Goal: Task Accomplishment & Management: Manage account settings

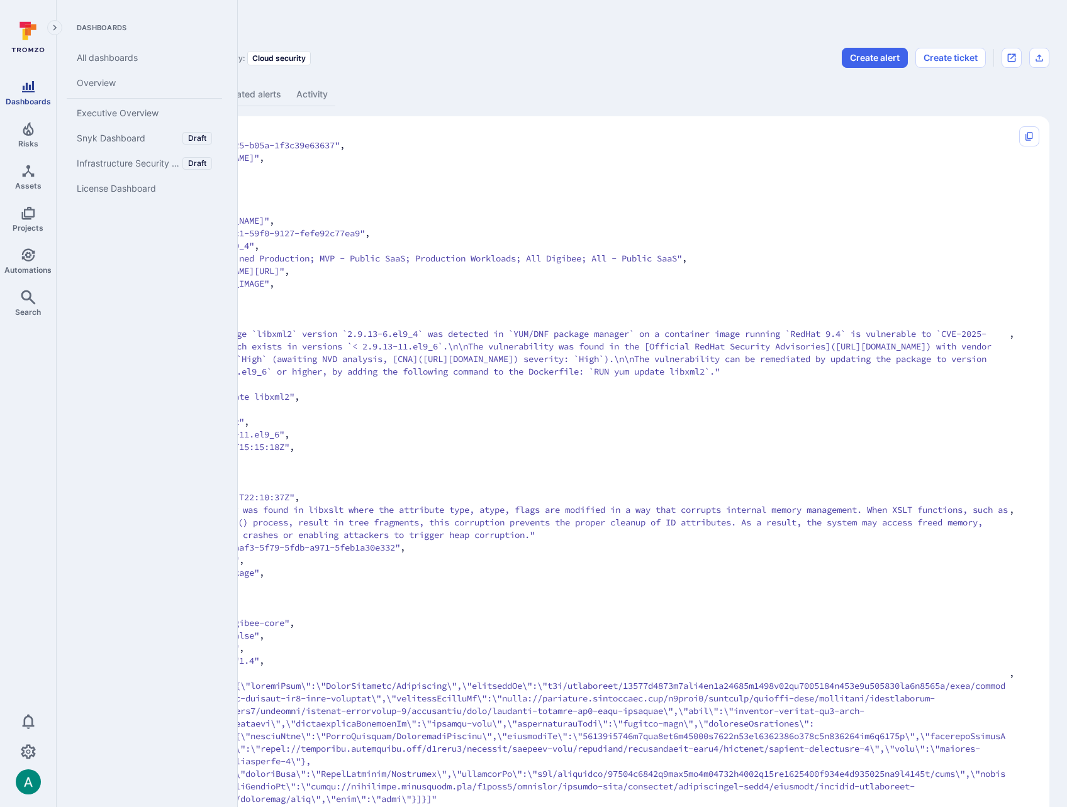
click at [16, 102] on span "Dashboards" at bounding box center [28, 101] width 45 height 9
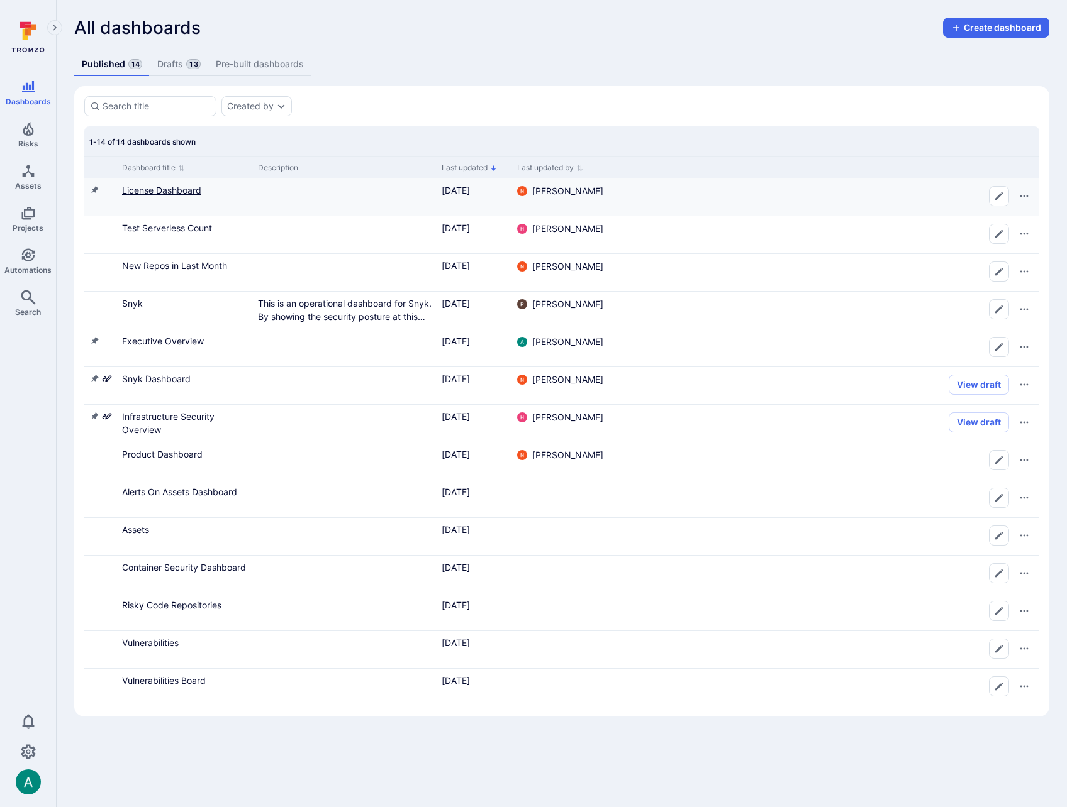
click at [177, 194] on link "License Dashboard" at bounding box center [161, 190] width 79 height 11
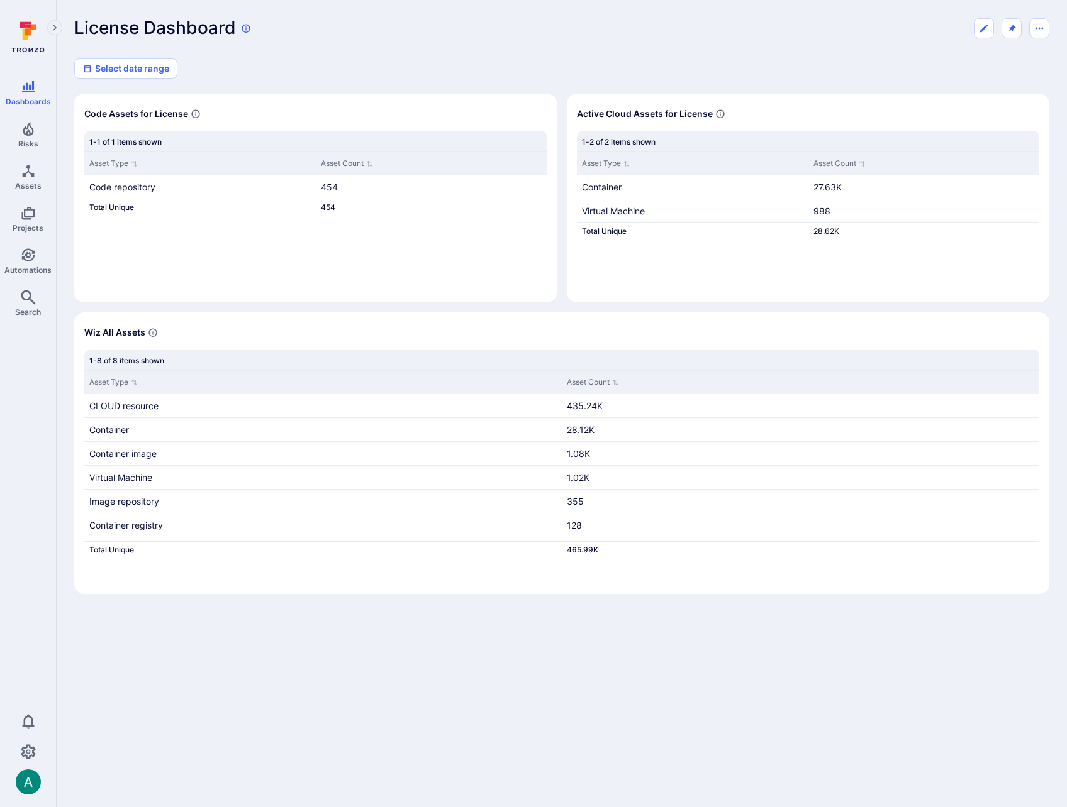
click at [245, 27] on icon at bounding box center [246, 28] width 10 height 10
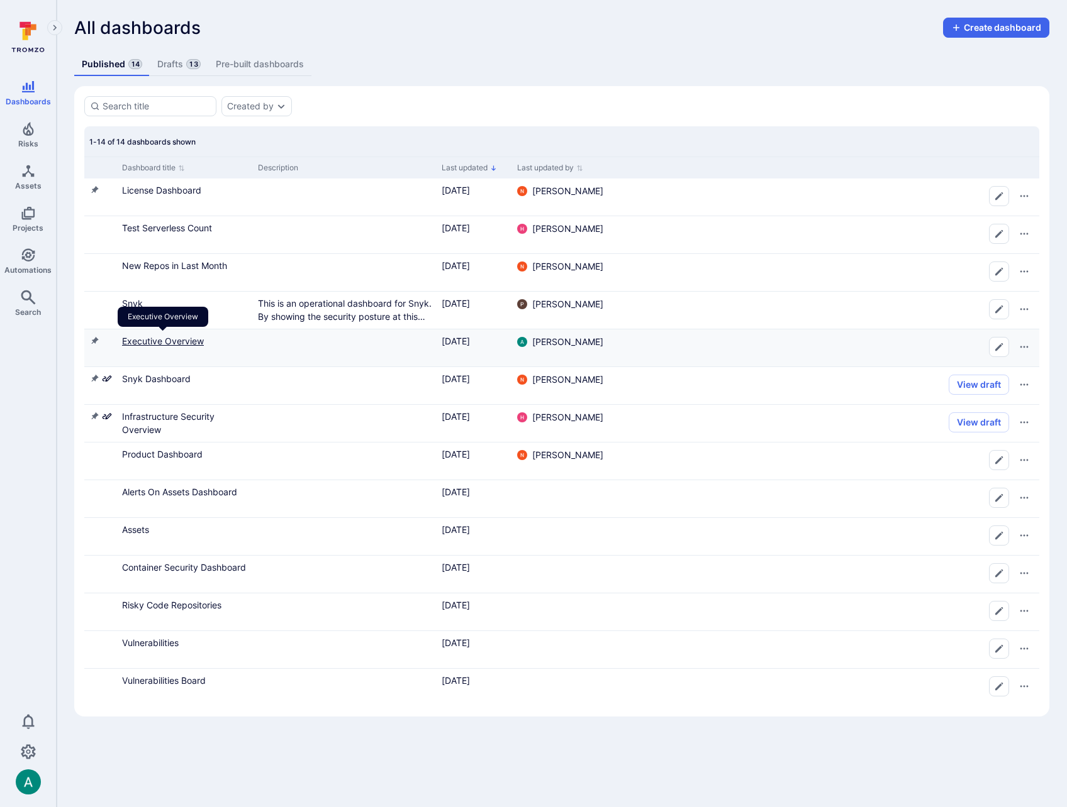
click at [189, 339] on link "Executive Overview" at bounding box center [163, 341] width 82 height 11
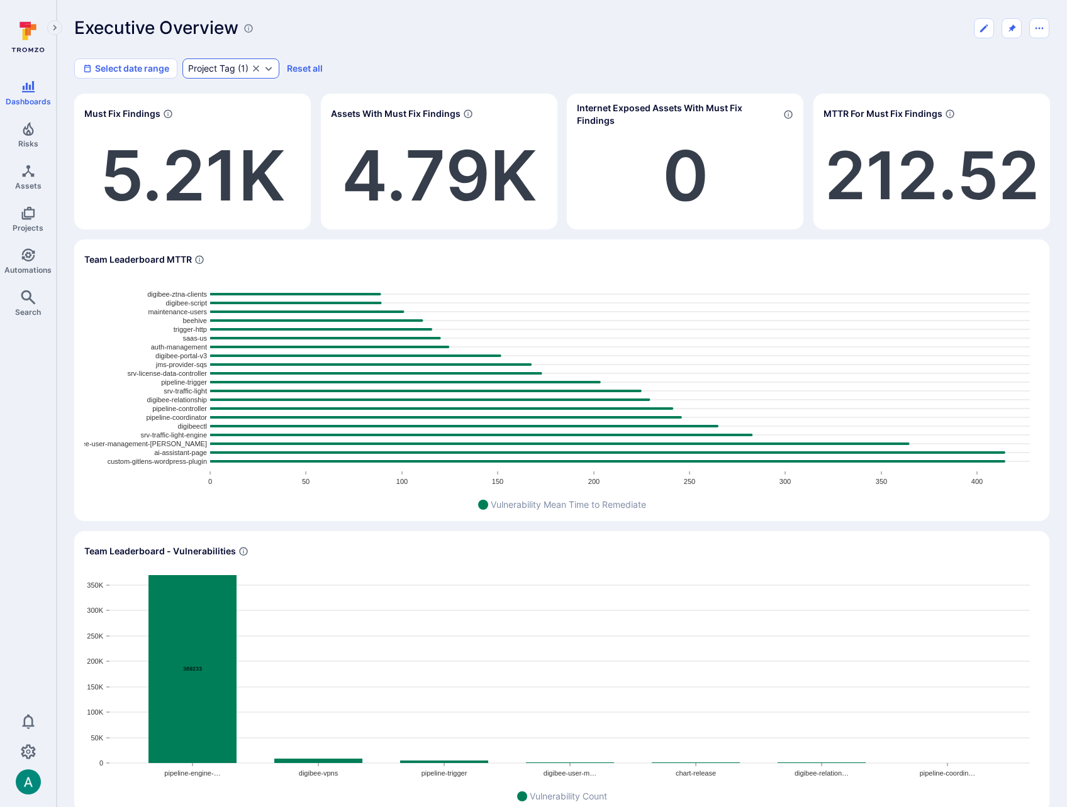
click at [268, 67] on icon "Expand dropdown" at bounding box center [268, 69] width 10 height 10
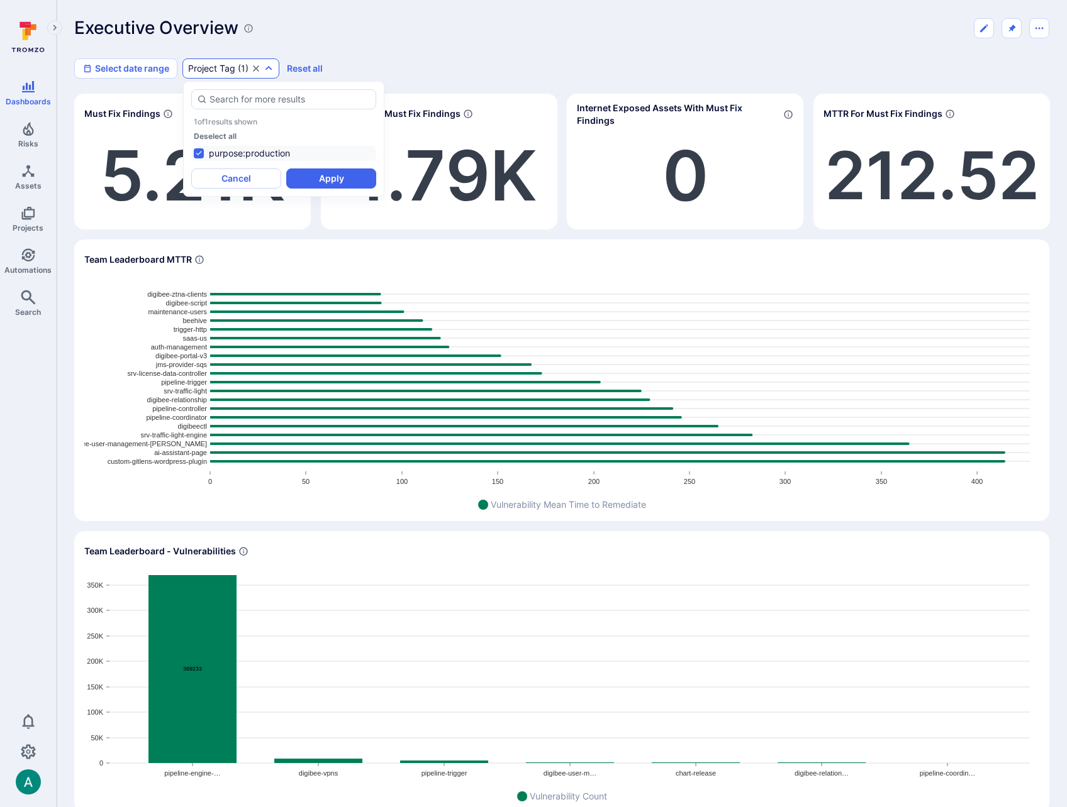
click at [408, 16] on div "Executive Overview Select date range Project Tag ( 1 ) Reset all Must Fix Findi…" at bounding box center [562, 634] width 1010 height 1268
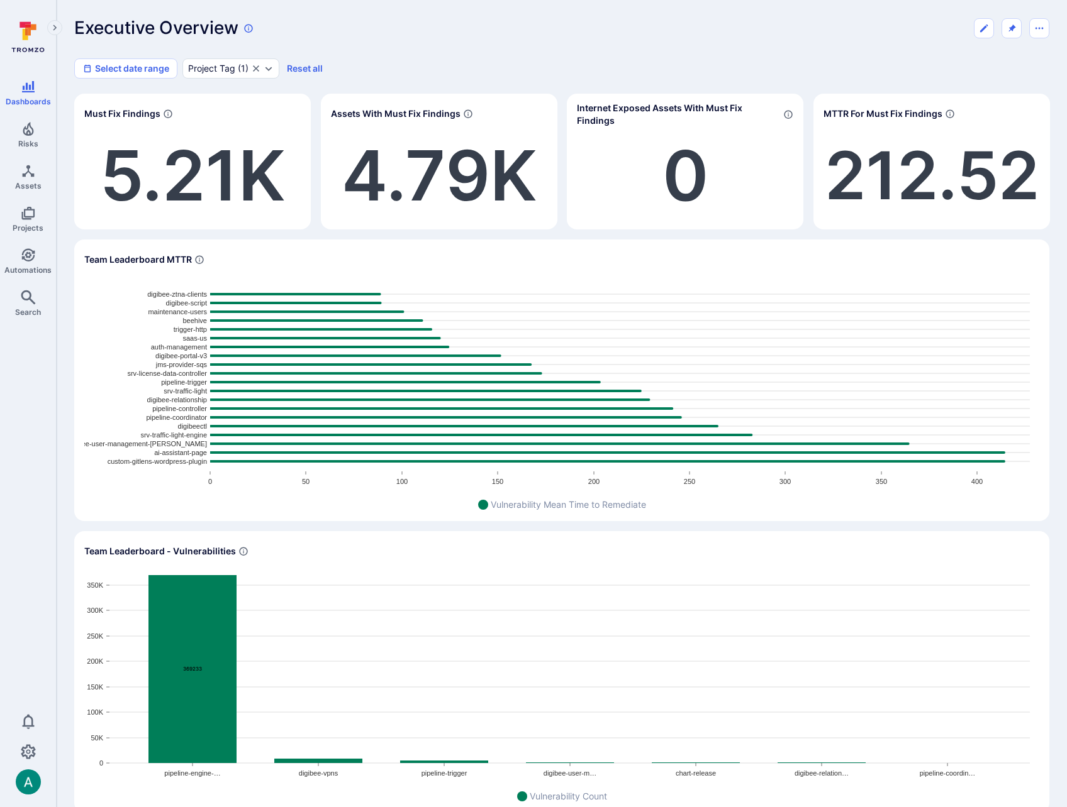
click at [248, 30] on icon at bounding box center [248, 28] width 10 height 10
click at [324, 12] on div "Executive Overview Select date range Project Tag ( 1 ) Reset all Must Fix Findi…" at bounding box center [562, 634] width 1010 height 1268
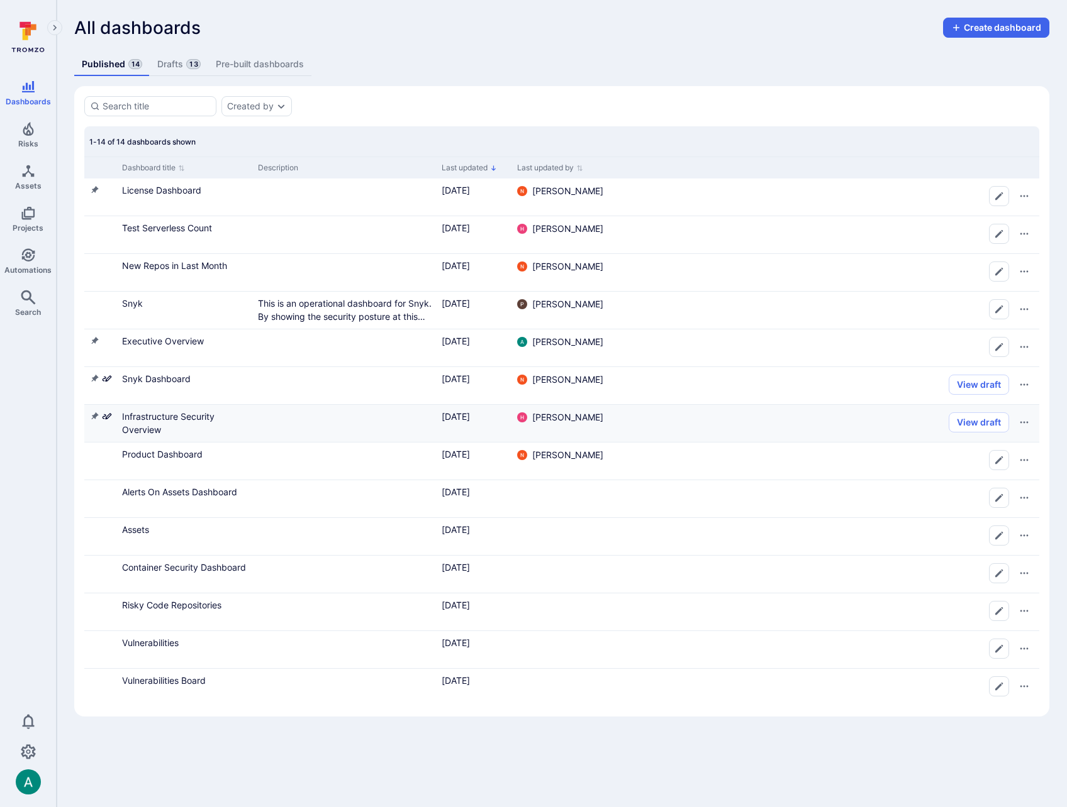
click at [190, 408] on div "Infrastructure Security Overview" at bounding box center [185, 423] width 136 height 37
click at [189, 418] on link "Infrastructure Security Overview" at bounding box center [168, 423] width 92 height 24
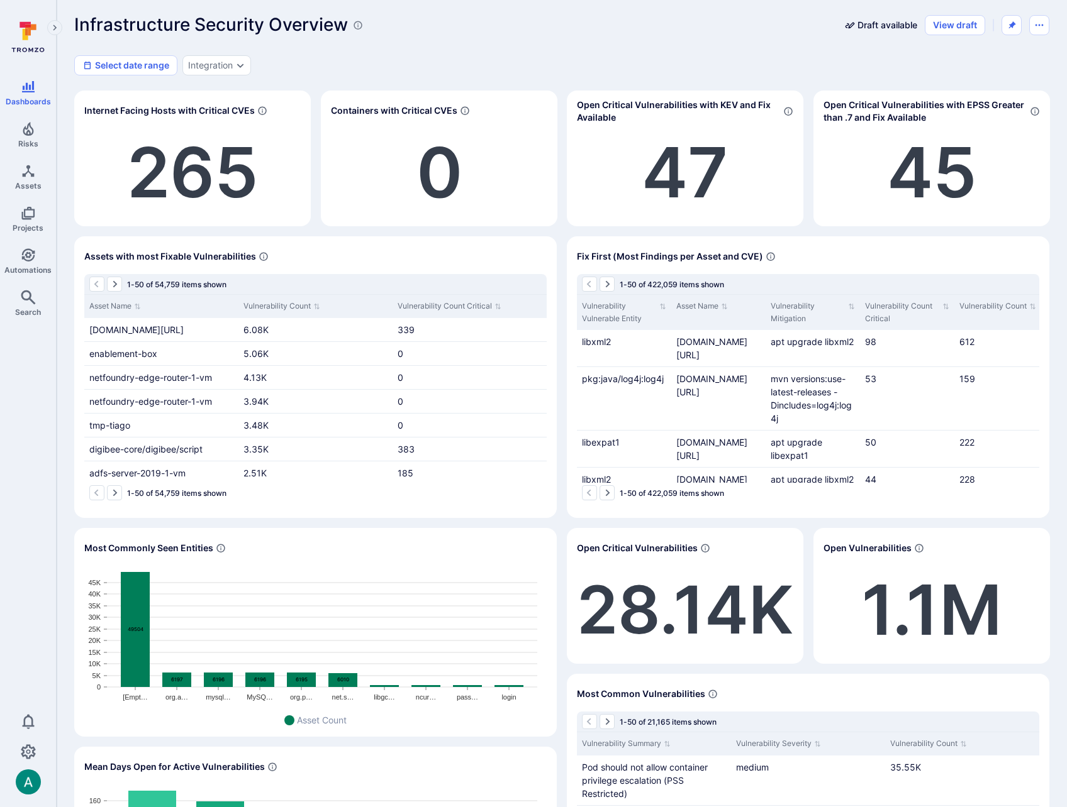
scroll to position [7, 0]
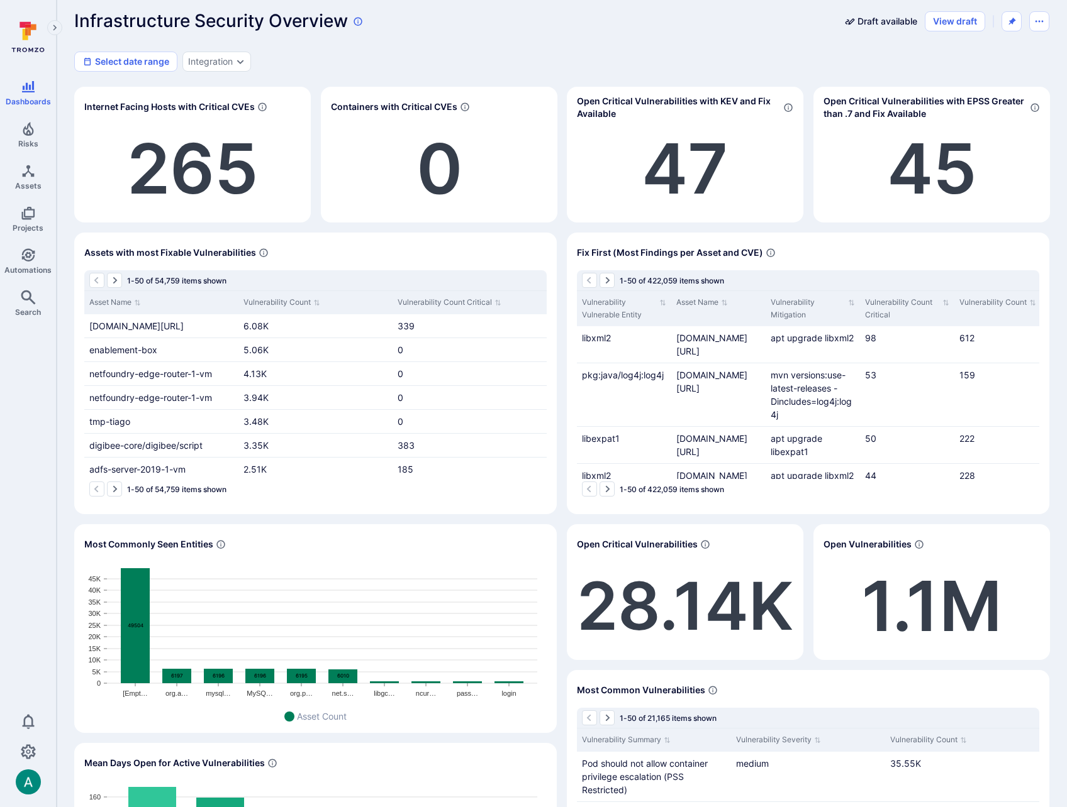
click at [360, 21] on icon at bounding box center [358, 21] width 10 height 10
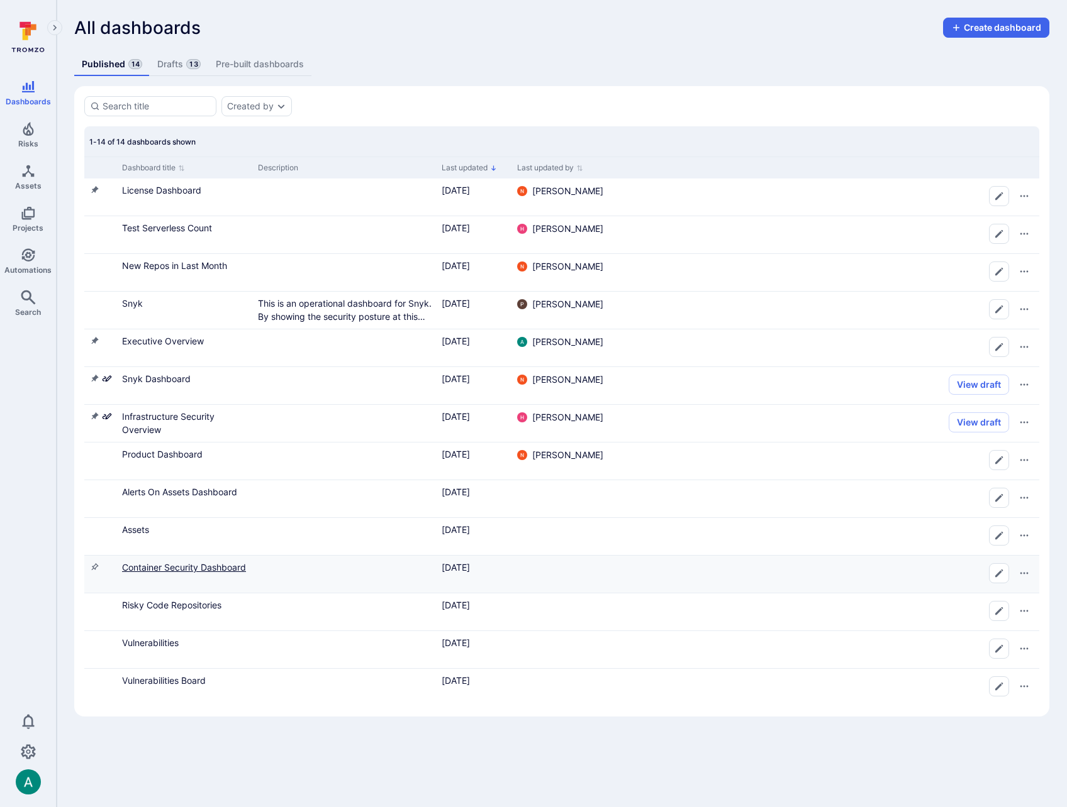
click at [189, 565] on link "Container Security Dashboard" at bounding box center [184, 567] width 124 height 11
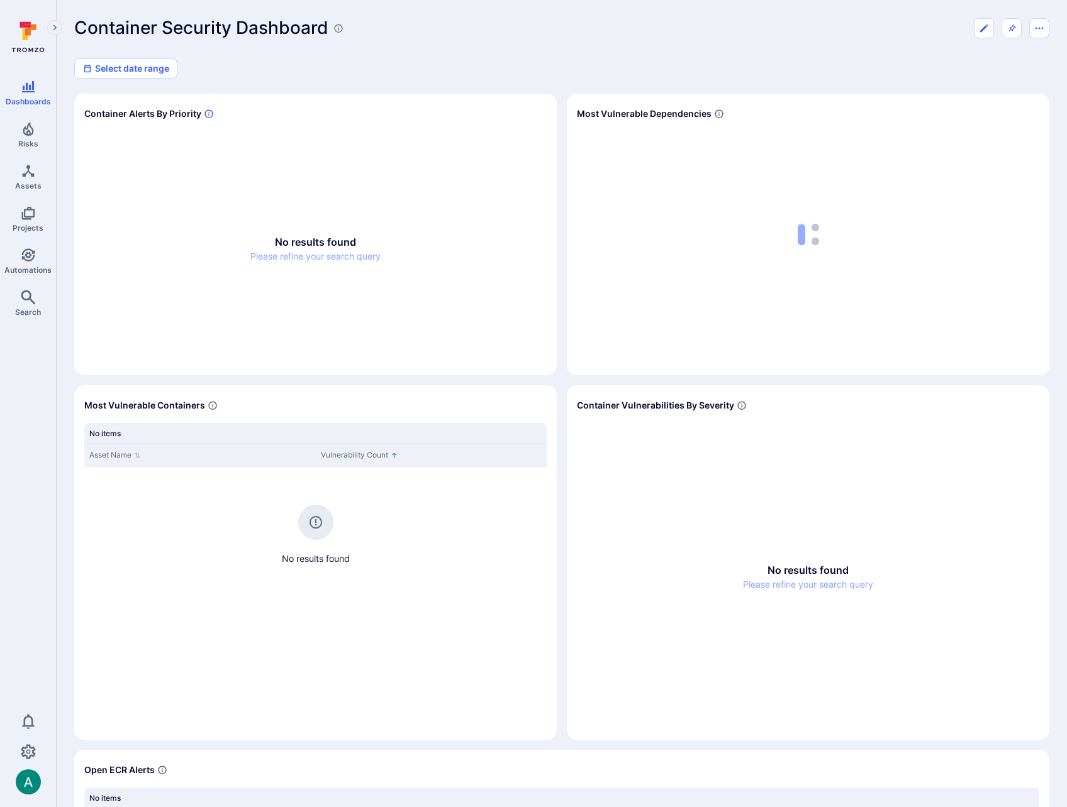
click at [210, 113] on icon "Widget" at bounding box center [209, 114] width 10 height 10
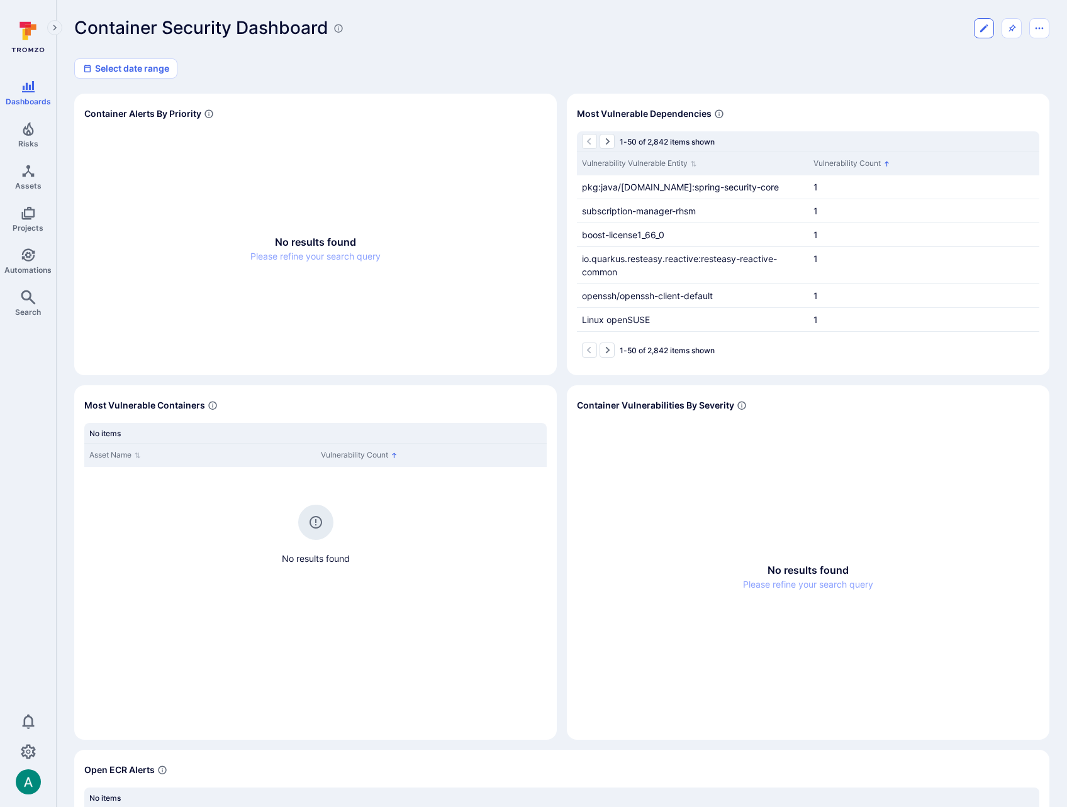
click at [983, 21] on button "Edit dashboard" at bounding box center [983, 28] width 20 height 20
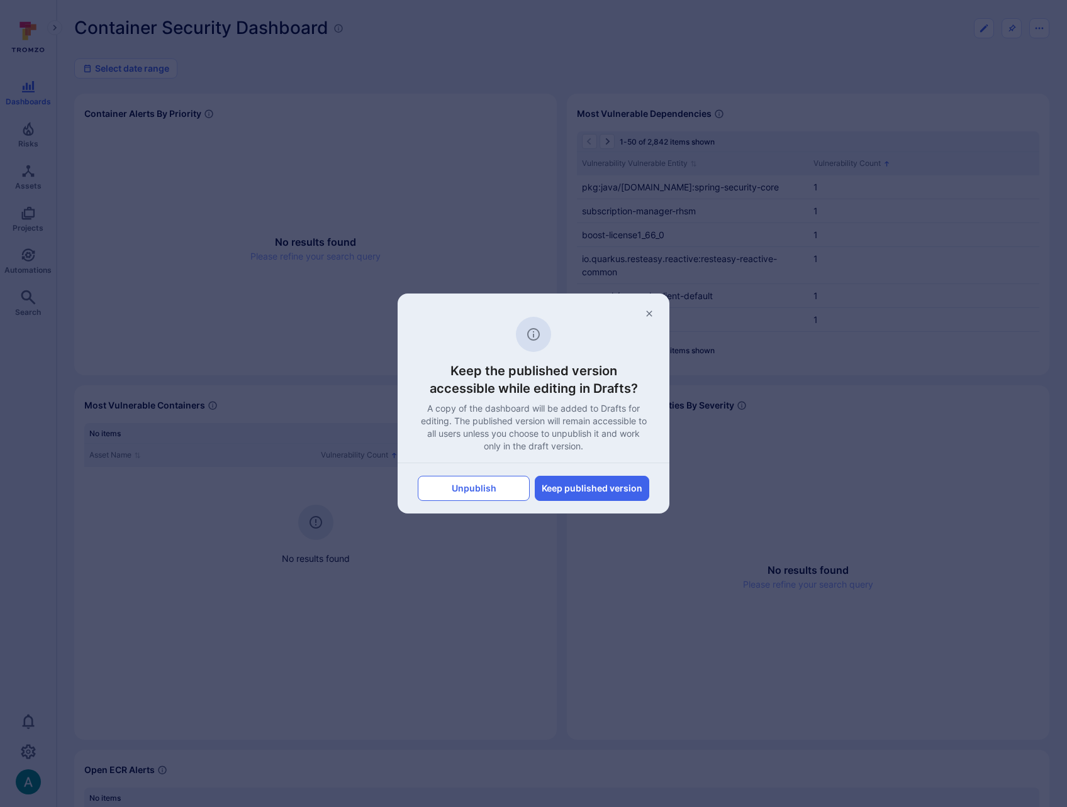
click at [498, 485] on button "Unpublish" at bounding box center [474, 488] width 112 height 25
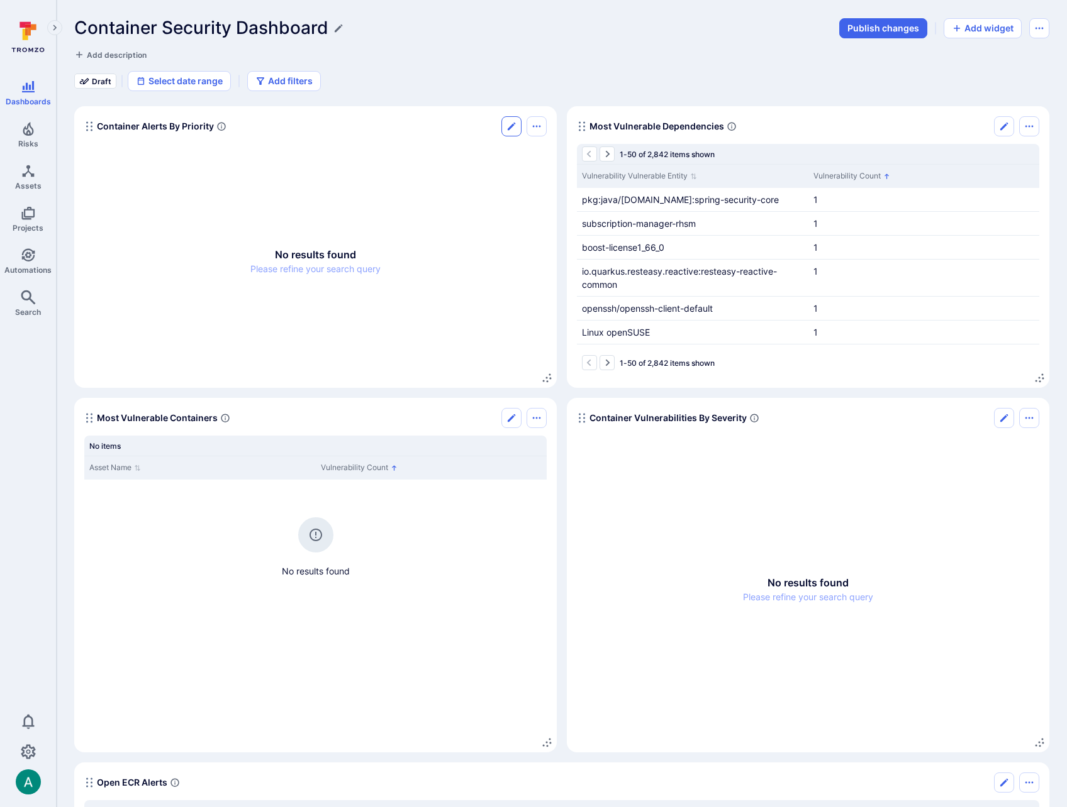
click at [513, 125] on icon "Edit" at bounding box center [511, 127] width 8 height 8
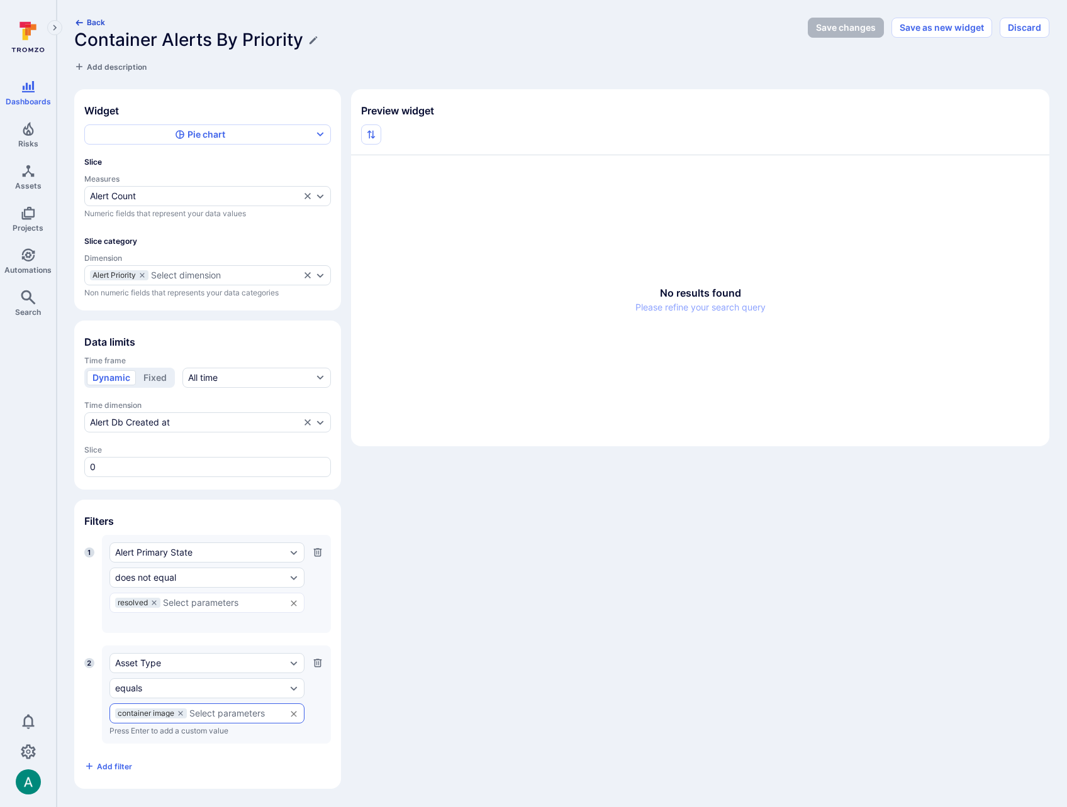
click at [94, 23] on button "Back" at bounding box center [89, 22] width 31 height 9
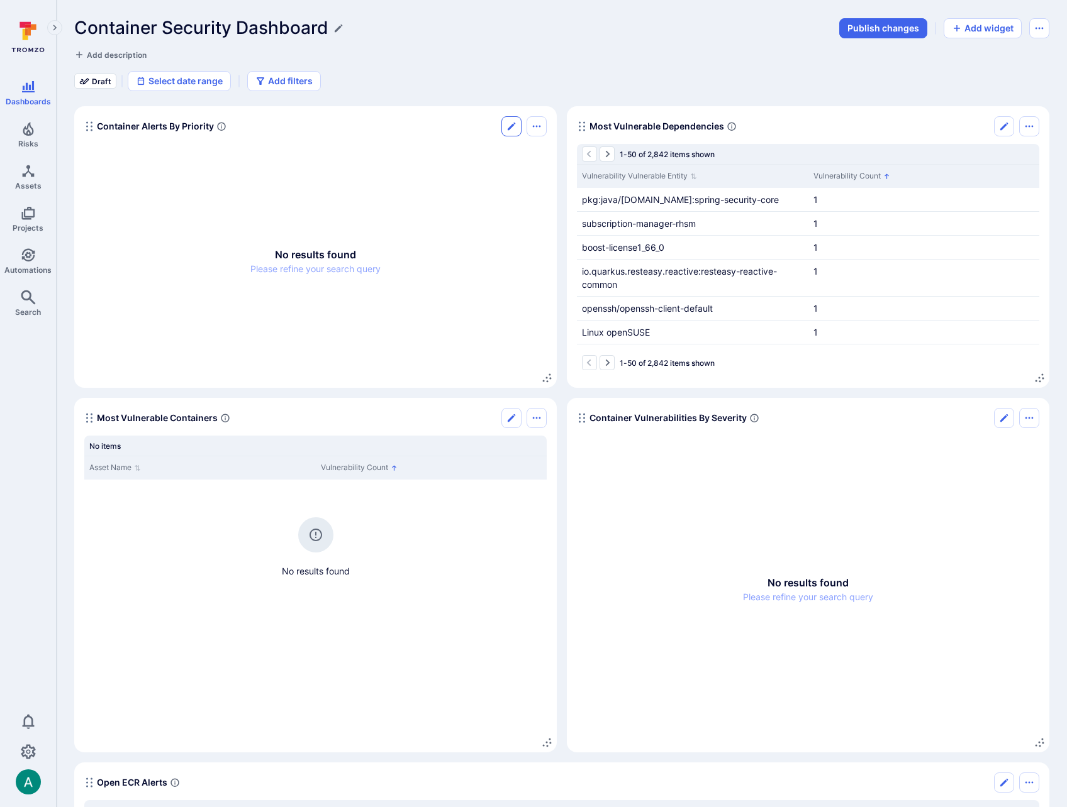
click at [507, 126] on icon "Edit" at bounding box center [511, 126] width 10 height 10
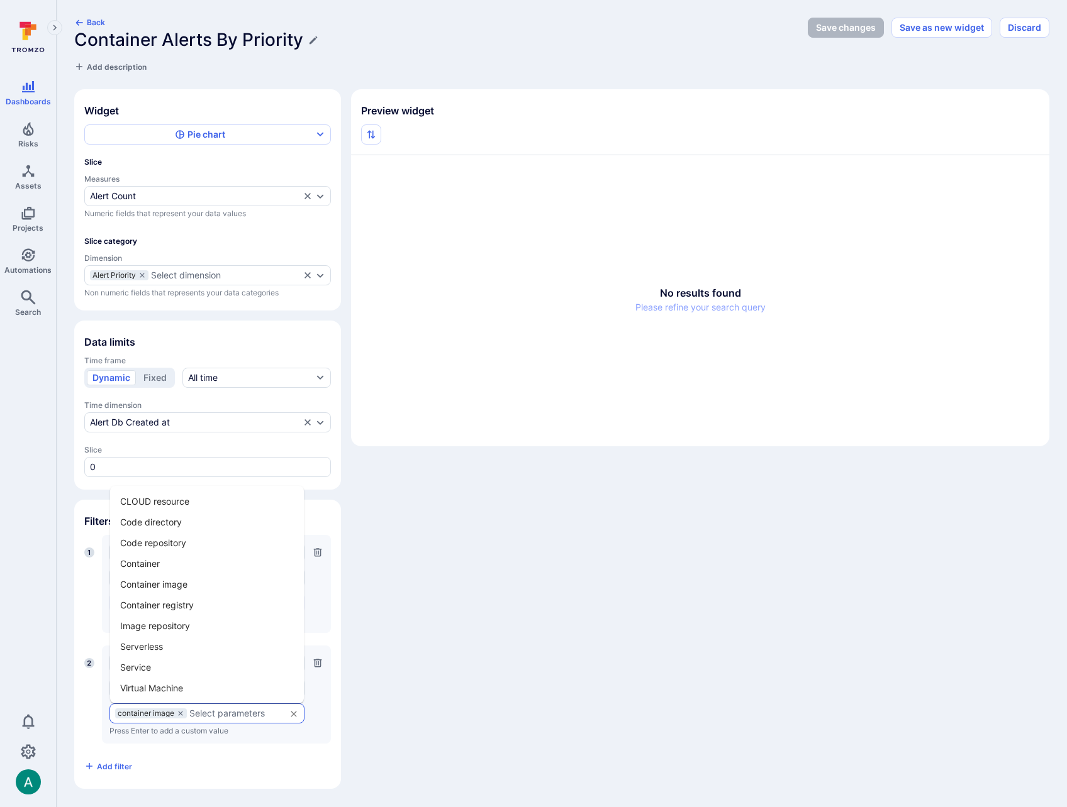
click at [199, 715] on input "text" at bounding box center [234, 714] width 90 height 10
click at [191, 564] on li "Container" at bounding box center [207, 563] width 194 height 21
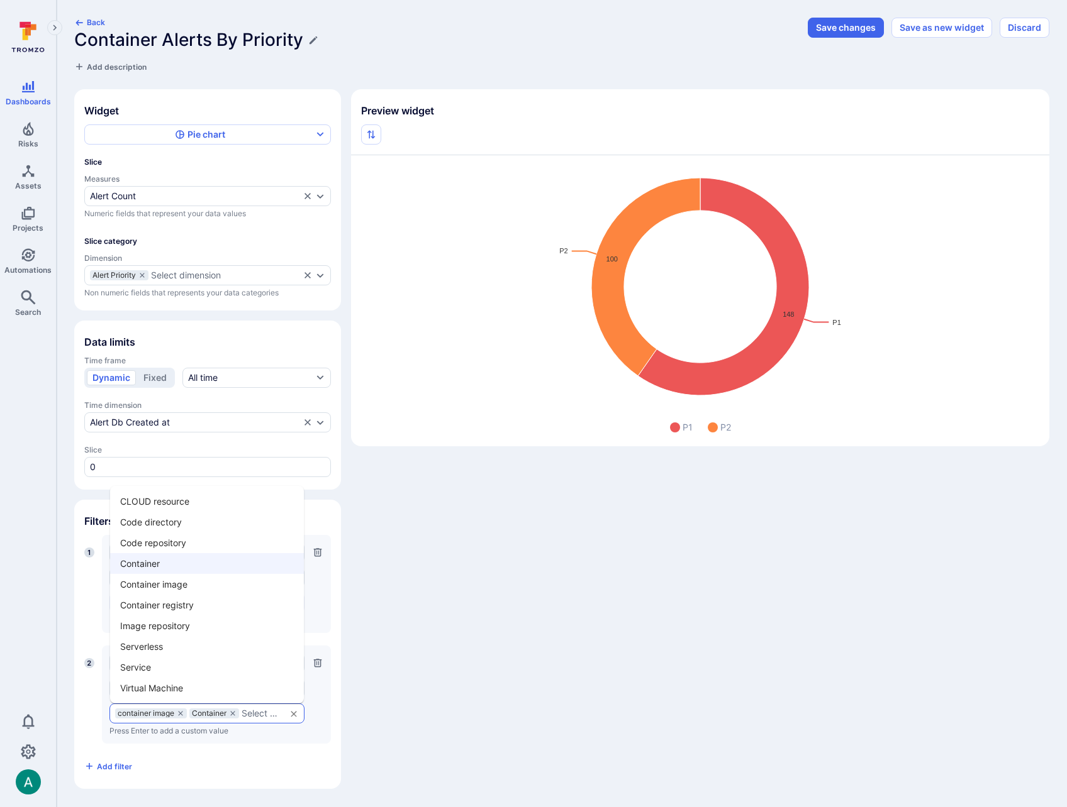
click at [258, 716] on input "text" at bounding box center [260, 714] width 38 height 10
click at [220, 623] on li "Image repository" at bounding box center [207, 626] width 194 height 21
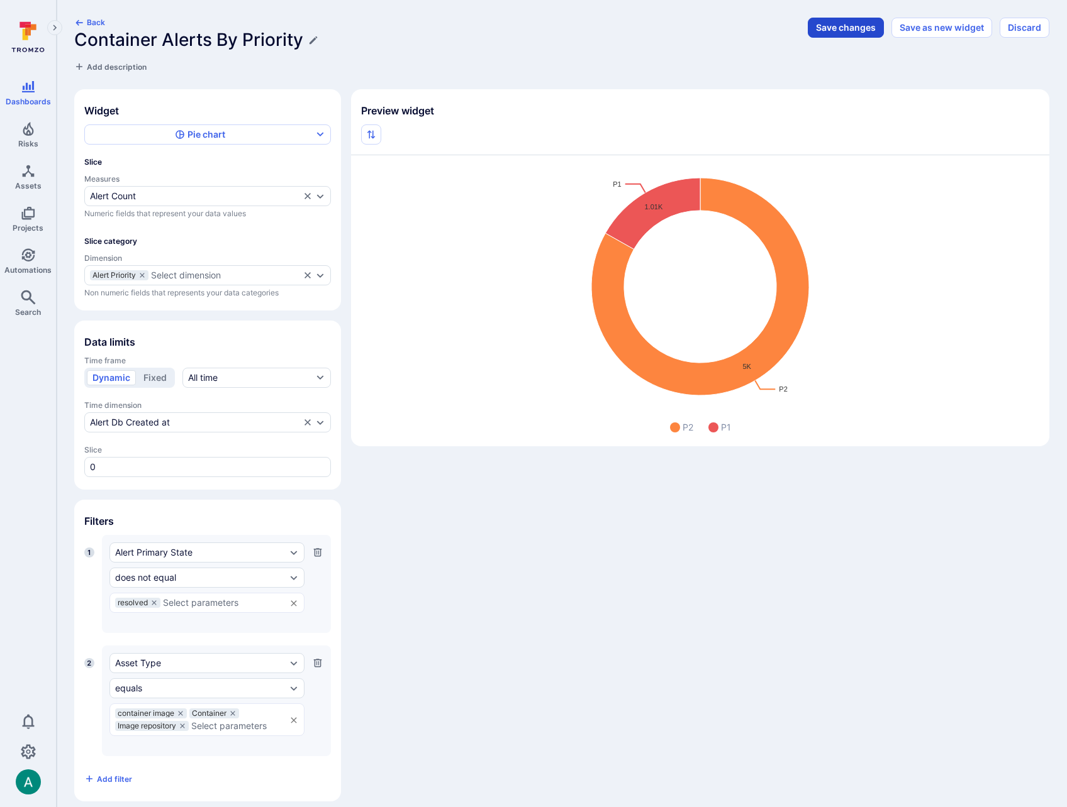
click at [844, 28] on button "Save changes" at bounding box center [845, 28] width 76 height 20
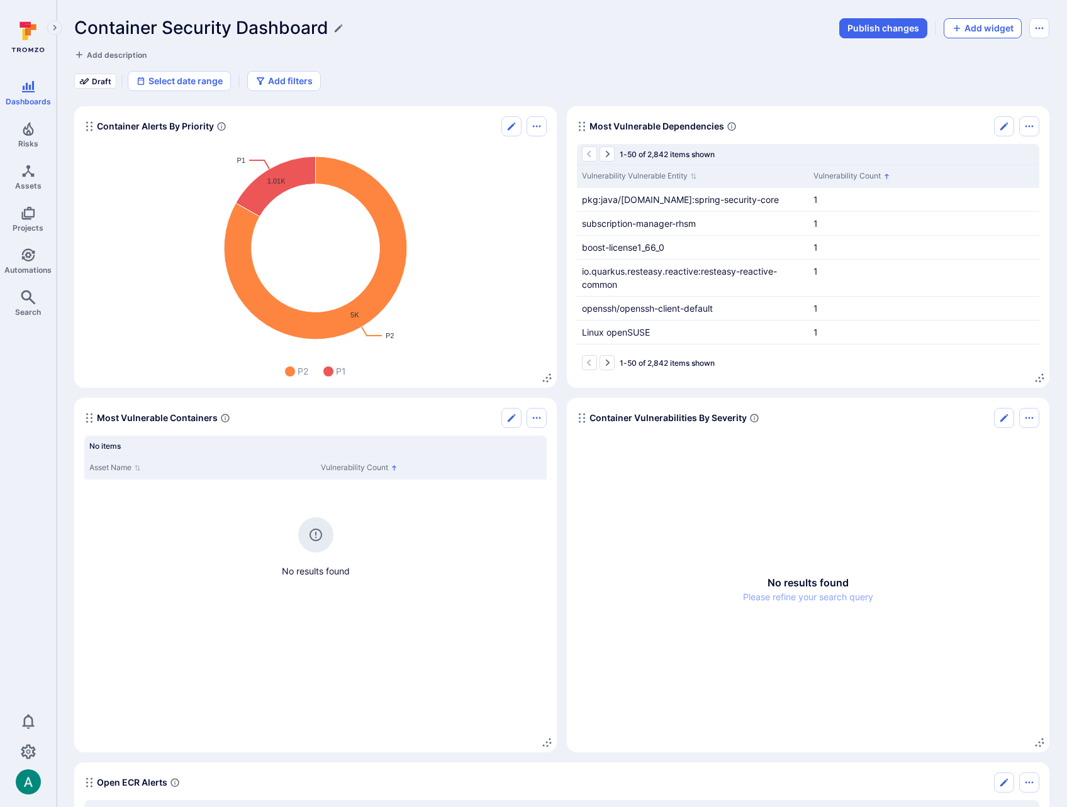
click at [976, 28] on button "Add widget" at bounding box center [982, 28] width 78 height 20
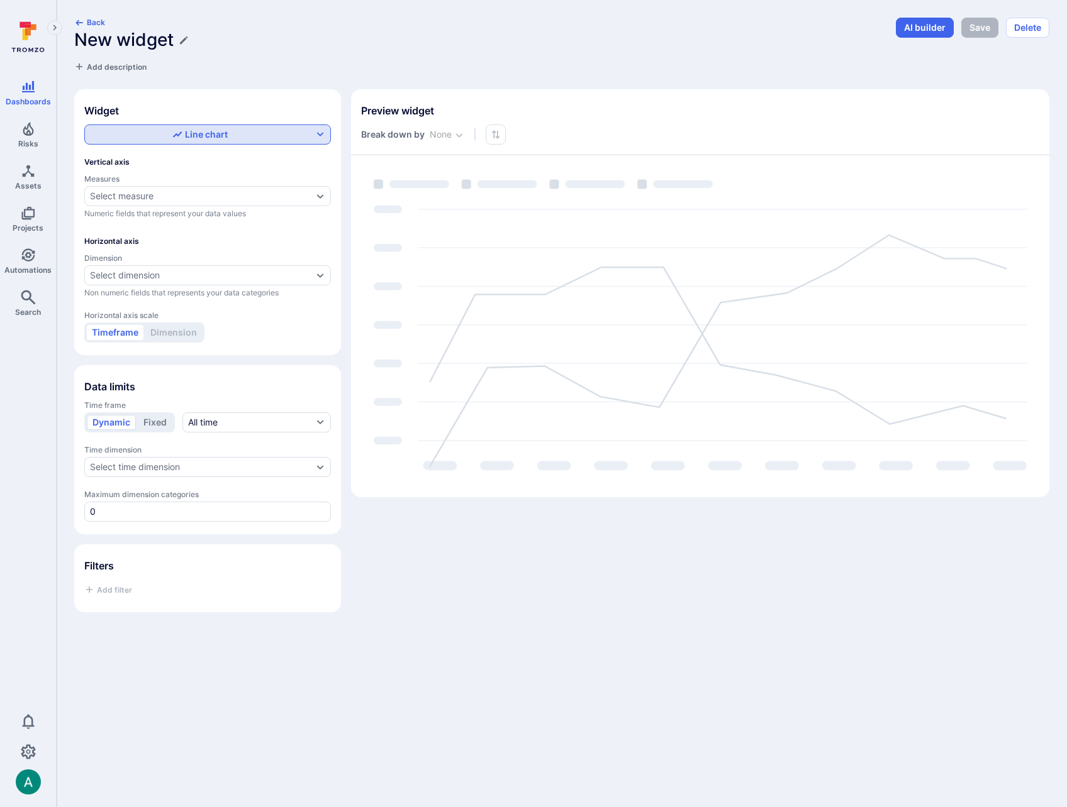
click at [213, 140] on div "Line chart" at bounding box center [199, 134] width 55 height 13
click at [188, 245] on label "Number" at bounding box center [207, 245] width 230 height 18
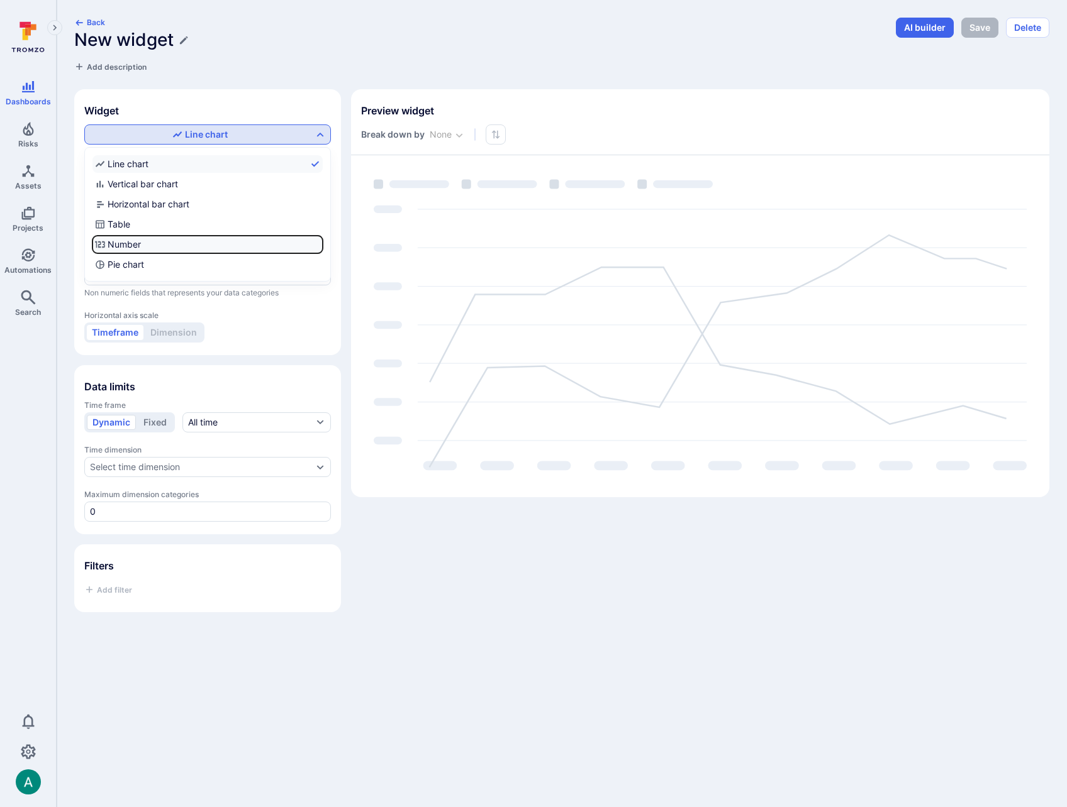
click at [320, 245] on input "Number" at bounding box center [320, 245] width 0 height 0
checkbox input "true"
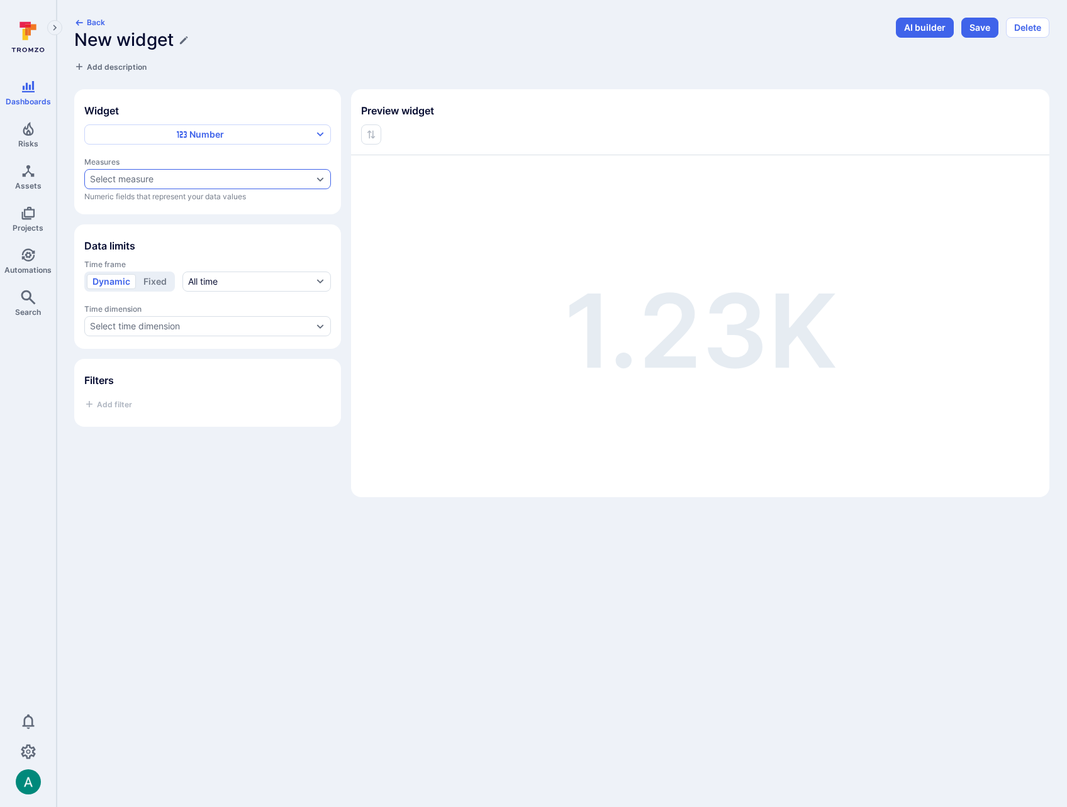
click at [166, 175] on div "Select measure" at bounding box center [201, 179] width 223 height 10
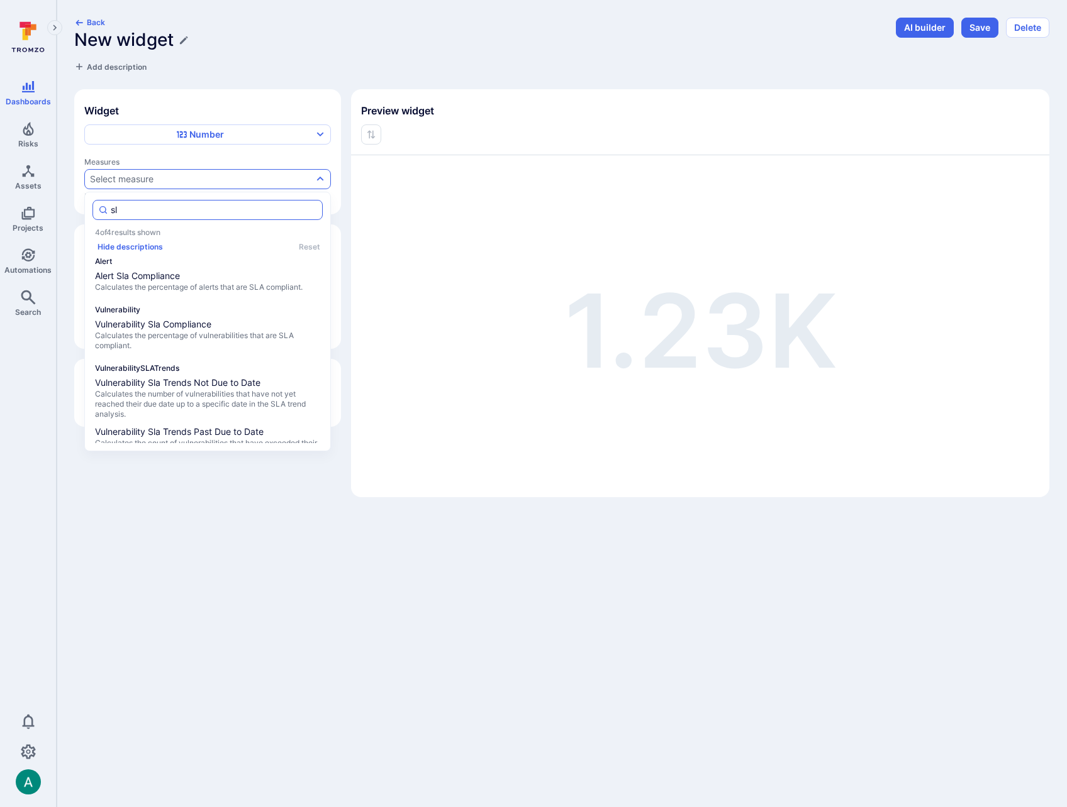
type input "sla"
click at [170, 288] on span "Calculates the percentage of alerts that are SLA compliant." at bounding box center [207, 287] width 225 height 10
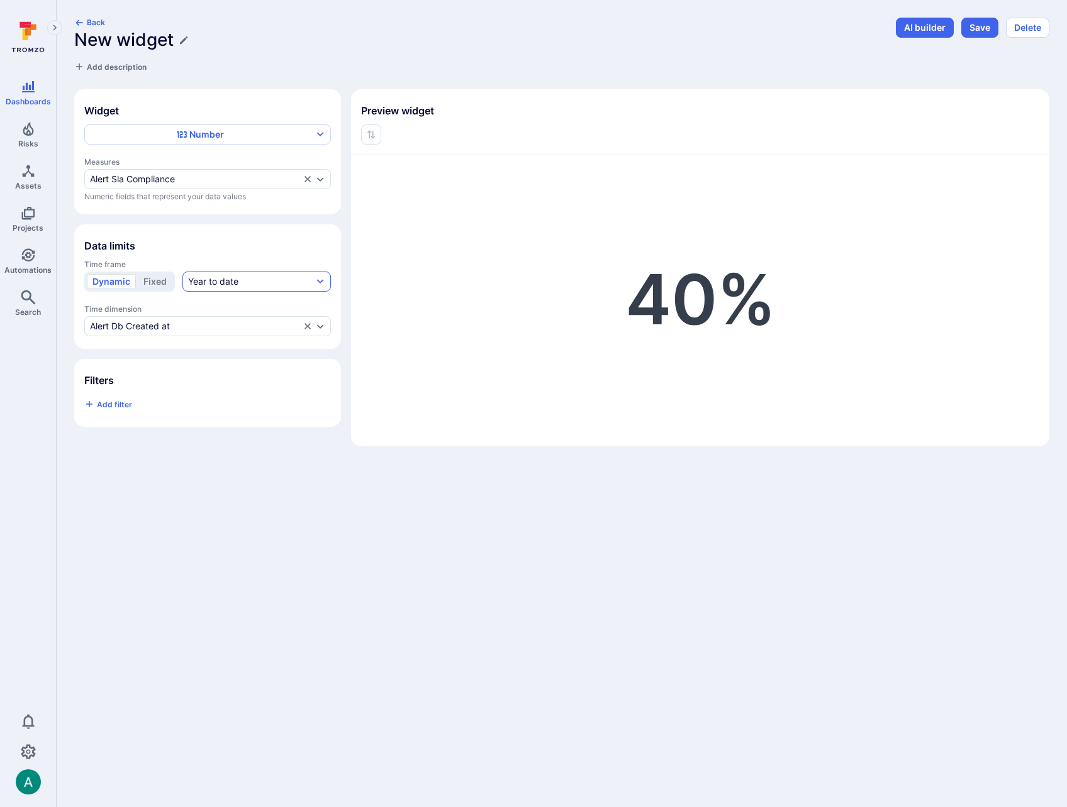
click at [206, 283] on div "Year to date" at bounding box center [213, 281] width 50 height 13
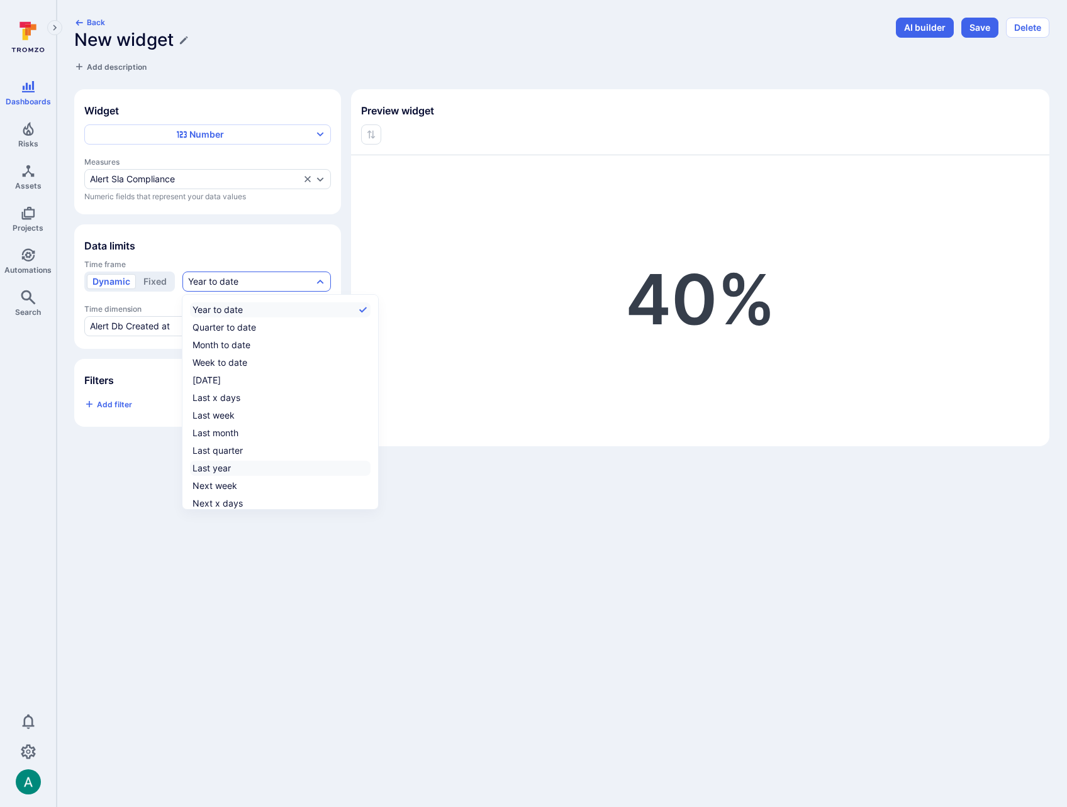
scroll to position [19, 0]
click at [237, 503] on label "All time" at bounding box center [280, 501] width 180 height 15
click at [368, 502] on input "All time" at bounding box center [368, 502] width 0 height 0
checkbox input "true"
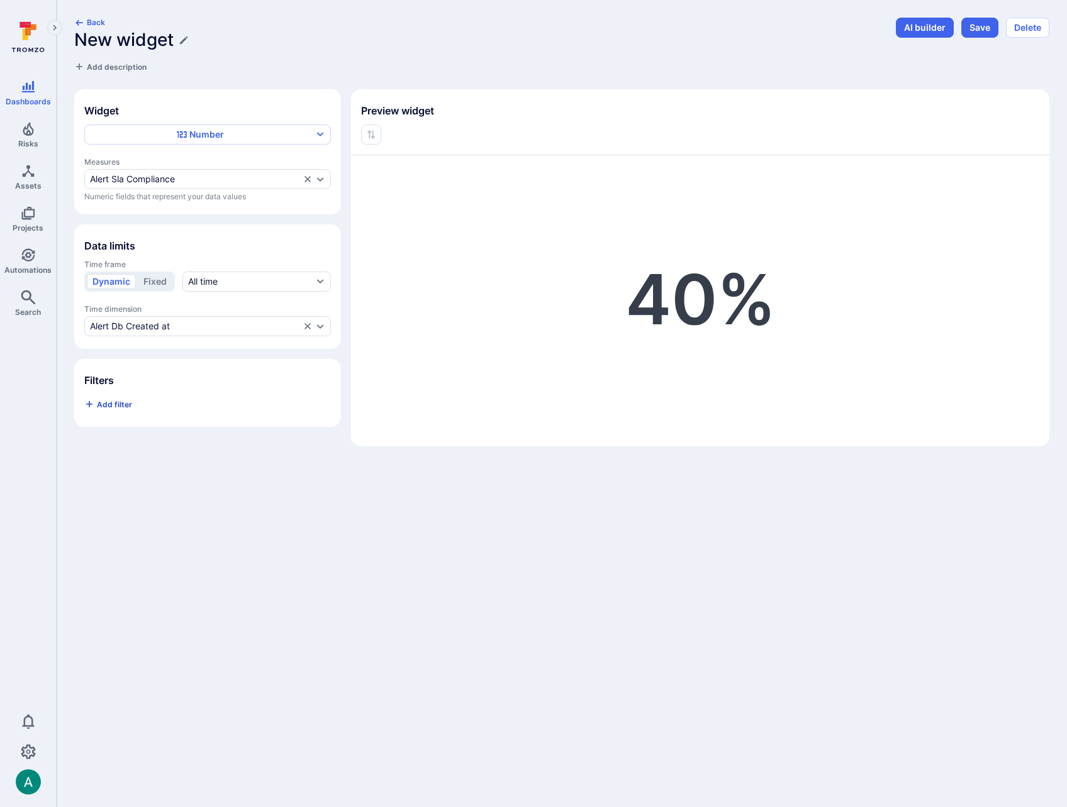
click at [114, 398] on button "Add filter" at bounding box center [108, 404] width 48 height 20
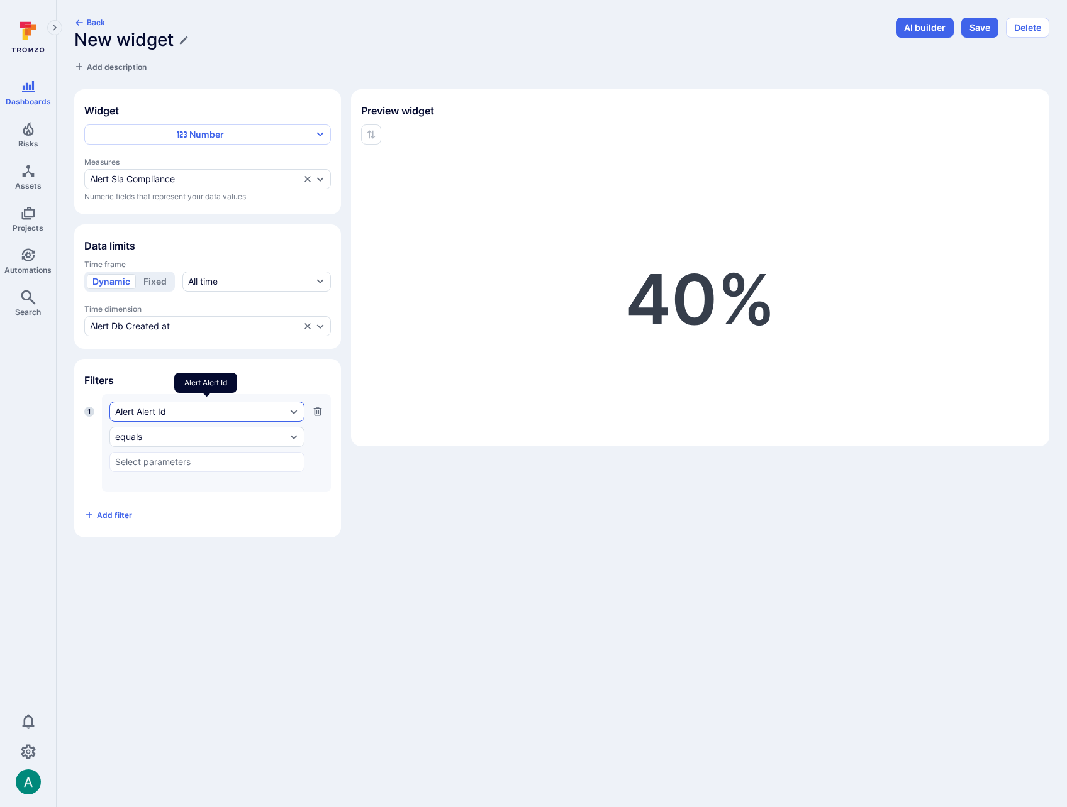
click at [157, 406] on div "Alert Alert Id" at bounding box center [206, 412] width 195 height 20
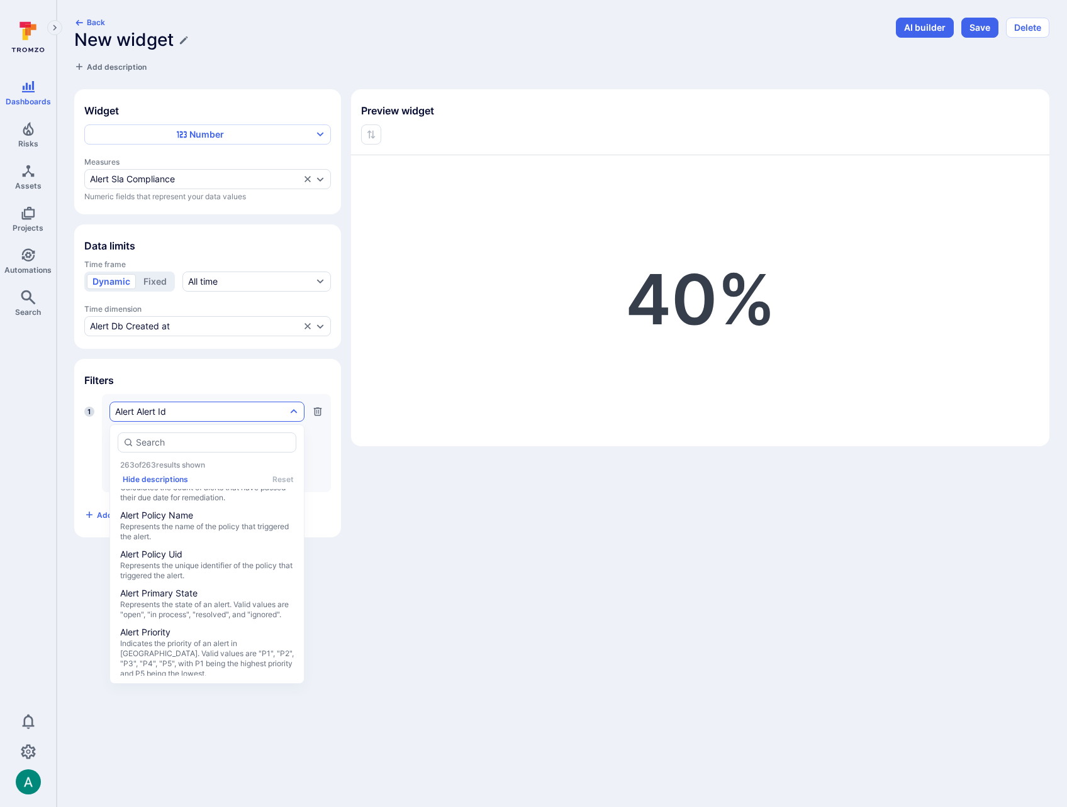
scroll to position [754, 0]
click at [213, 543] on span "Represents the name of the policy that triggered the alert." at bounding box center [207, 533] width 174 height 20
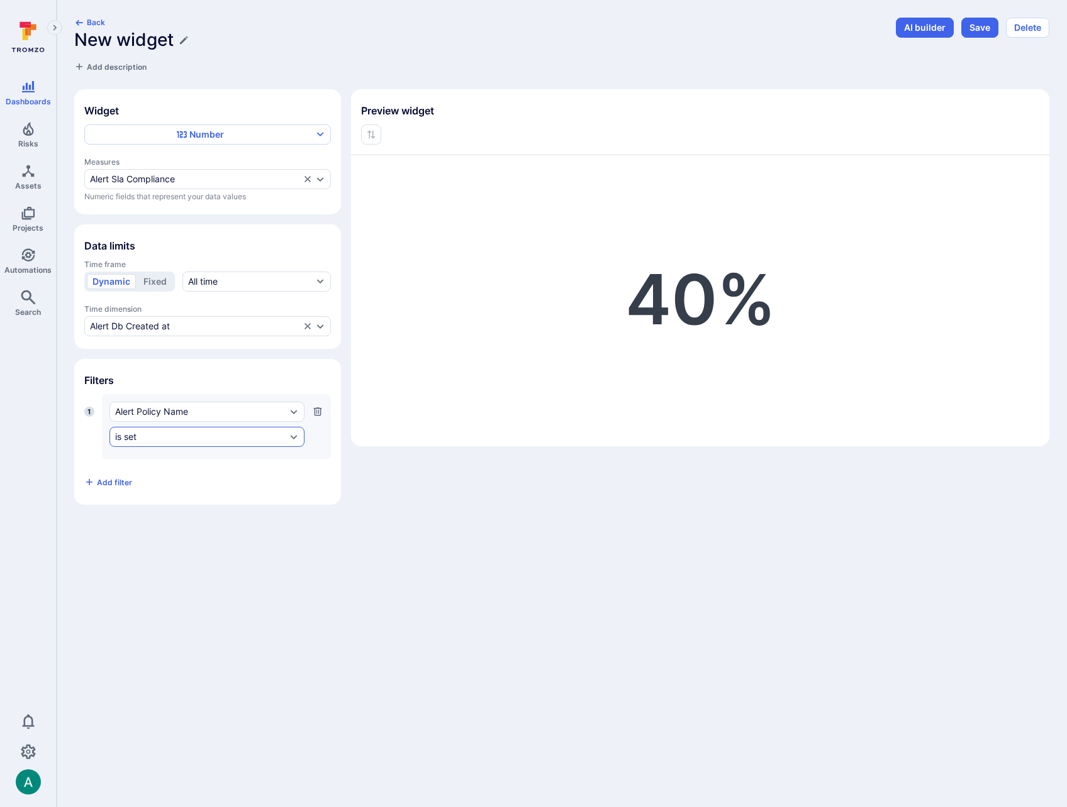
click at [172, 434] on div "is set" at bounding box center [200, 437] width 171 height 10
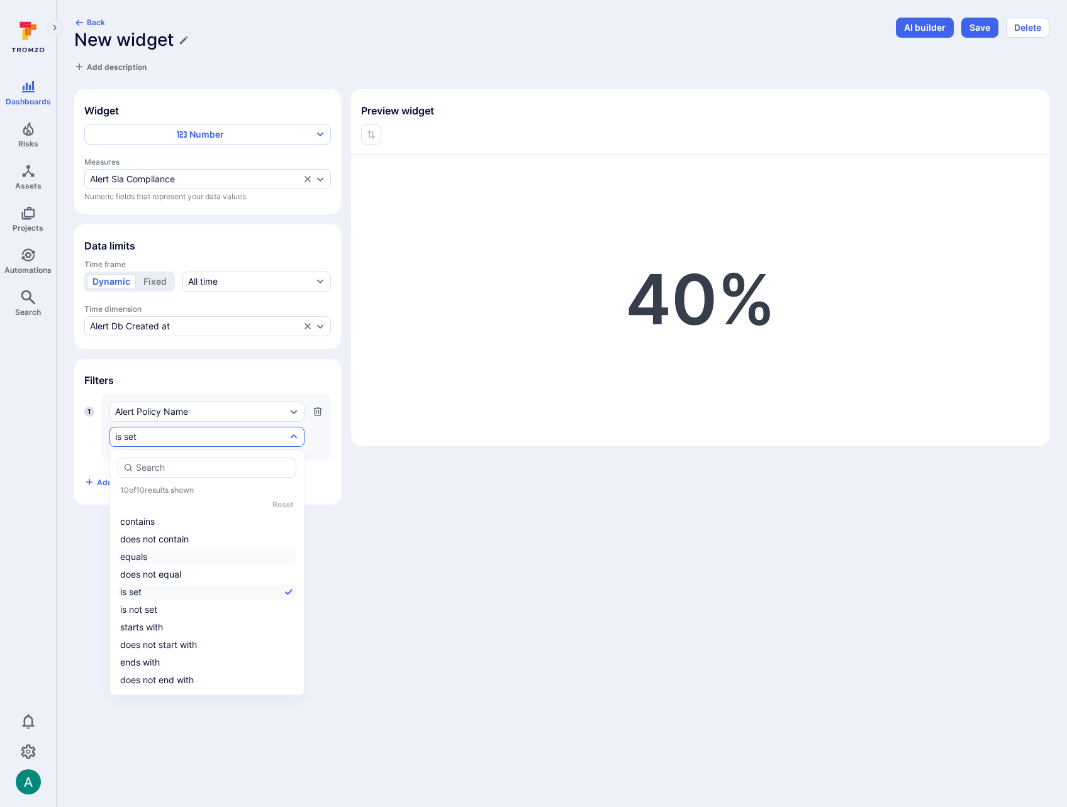
click at [165, 554] on li "equals" at bounding box center [207, 557] width 179 height 15
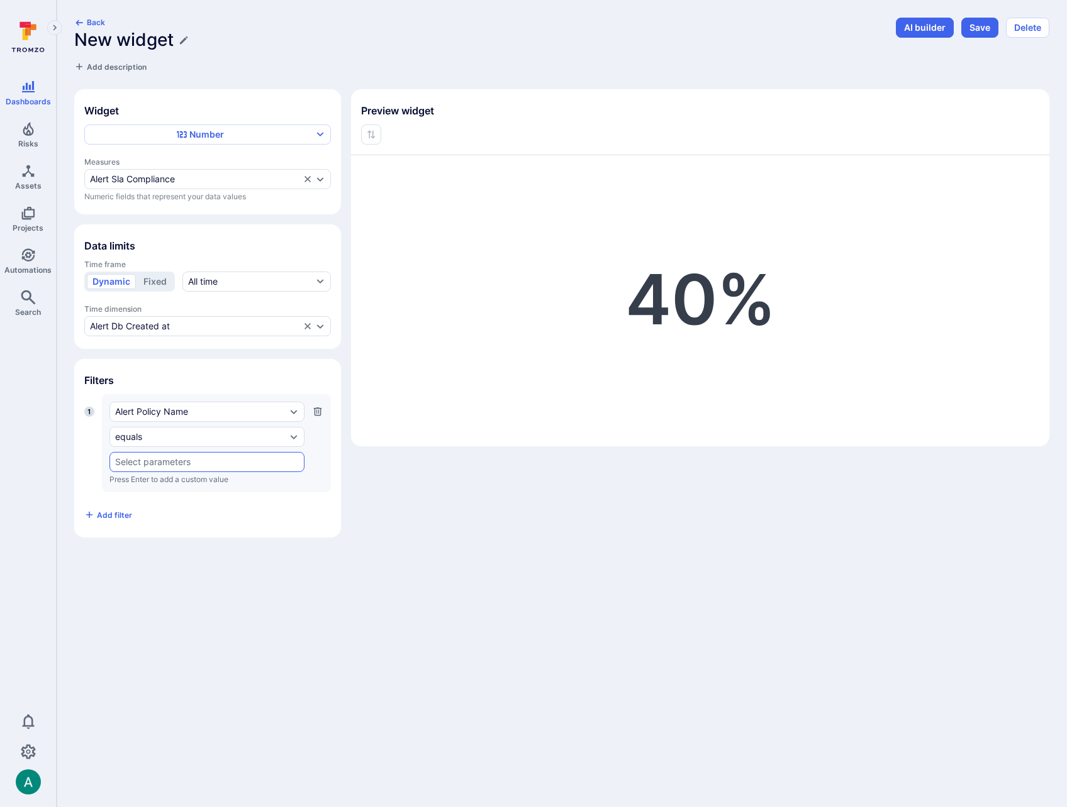
click at [170, 460] on input "text" at bounding box center [207, 462] width 184 height 10
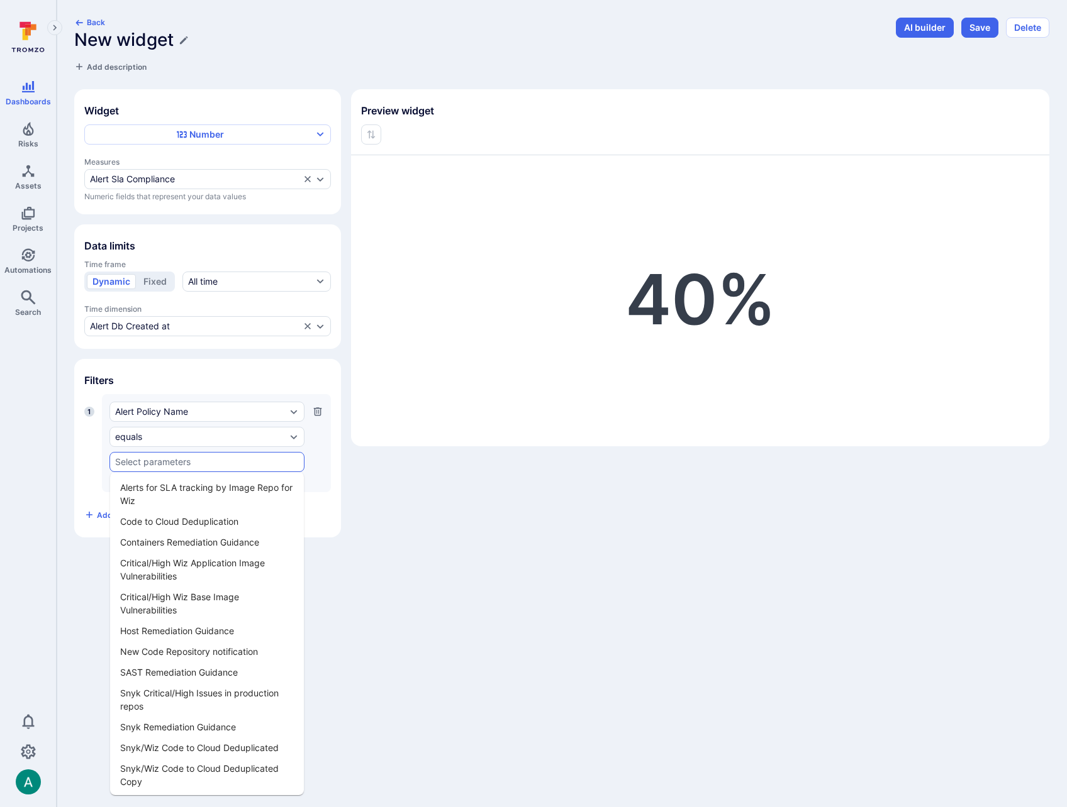
click at [177, 487] on li "Alerts for SLA tracking by Image Repo for Wiz" at bounding box center [207, 494] width 194 height 34
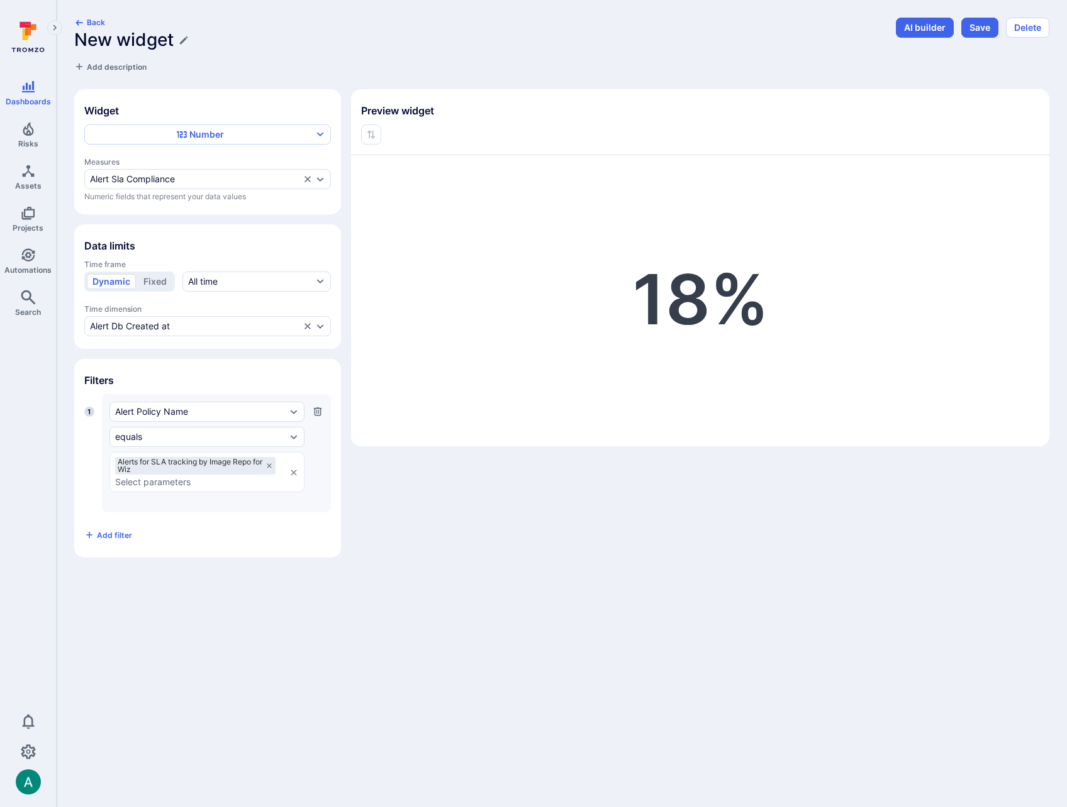
click at [162, 42] on h1 "New widget" at bounding box center [123, 40] width 99 height 21
click at [162, 42] on input "New widget" at bounding box center [481, 40] width 814 height 21
drag, startPoint x: 209, startPoint y: 40, endPoint x: 526, endPoint y: 48, distance: 317.1
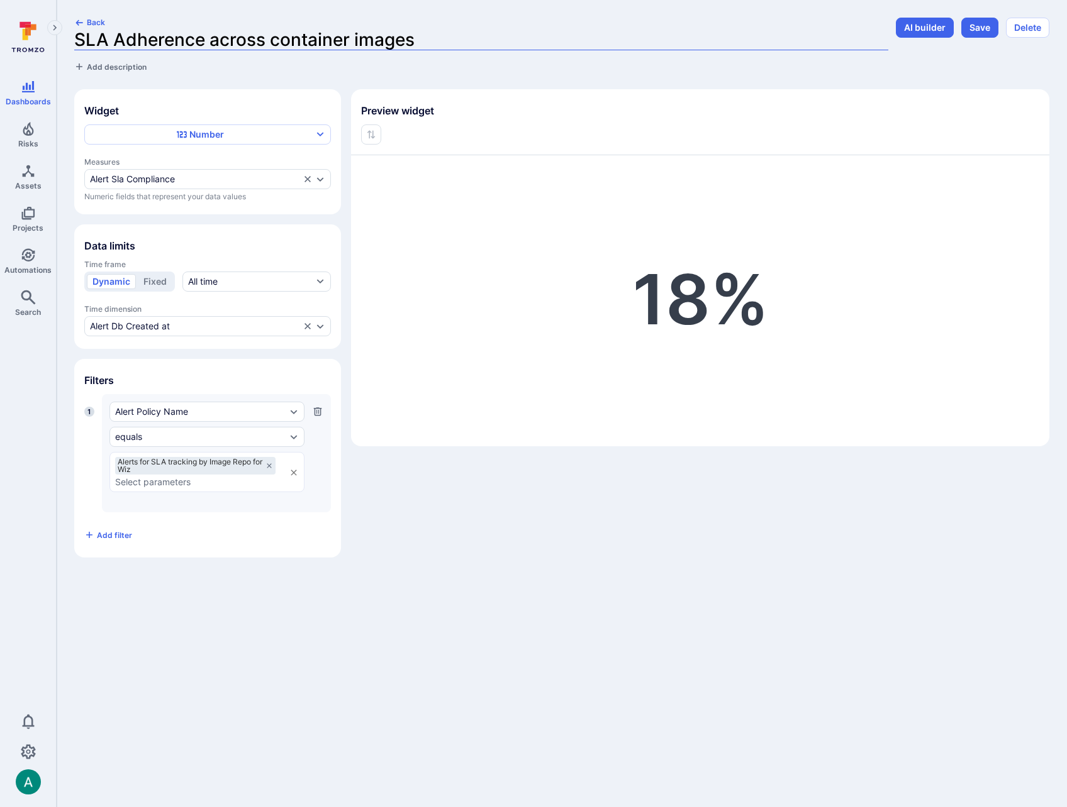
click at [526, 48] on input "SLA Adherence across container images" at bounding box center [481, 40] width 814 height 21
type input "SLA Adherence within an image repo"
click at [134, 67] on span "Add description" at bounding box center [117, 66] width 60 height 9
click at [131, 67] on textarea at bounding box center [262, 66] width 376 height 13
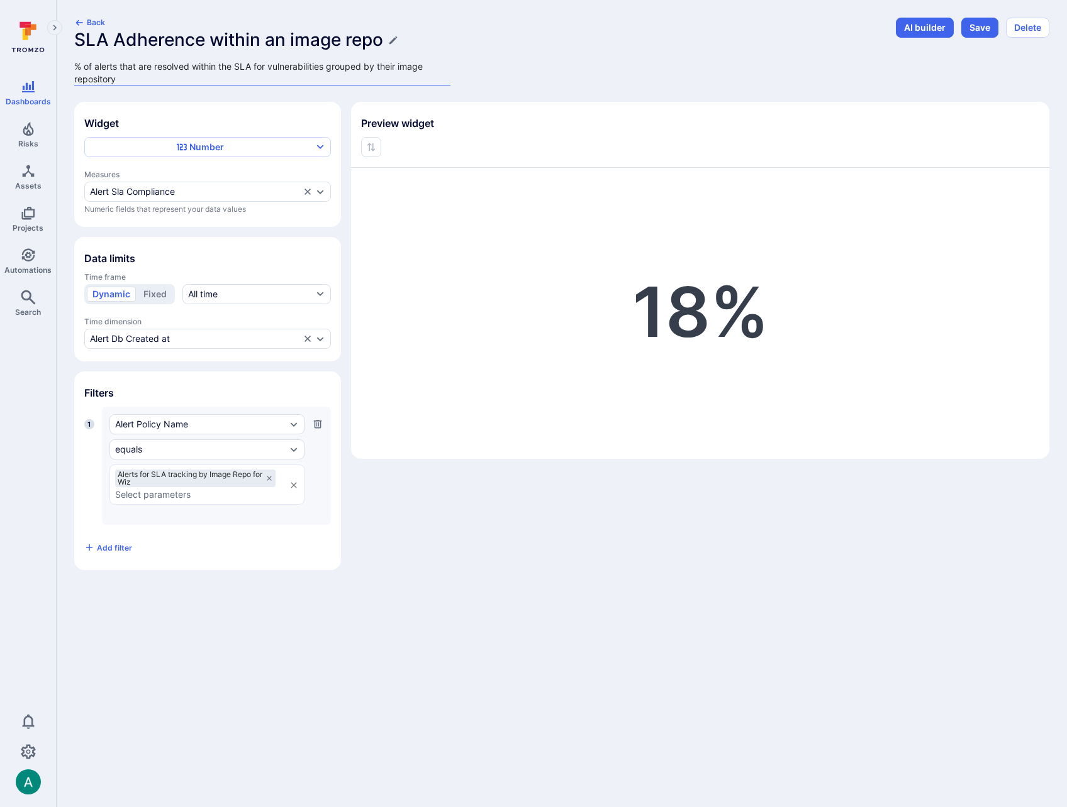
type textarea "% of alerts that are resolved within the SLA for vulnerabilities grouped by the…"
click at [539, 74] on div "Back SLA Adherence within an image repo % of alerts that are resolved within th…" at bounding box center [481, 52] width 814 height 68
click at [984, 28] on button "Save" at bounding box center [979, 28] width 37 height 20
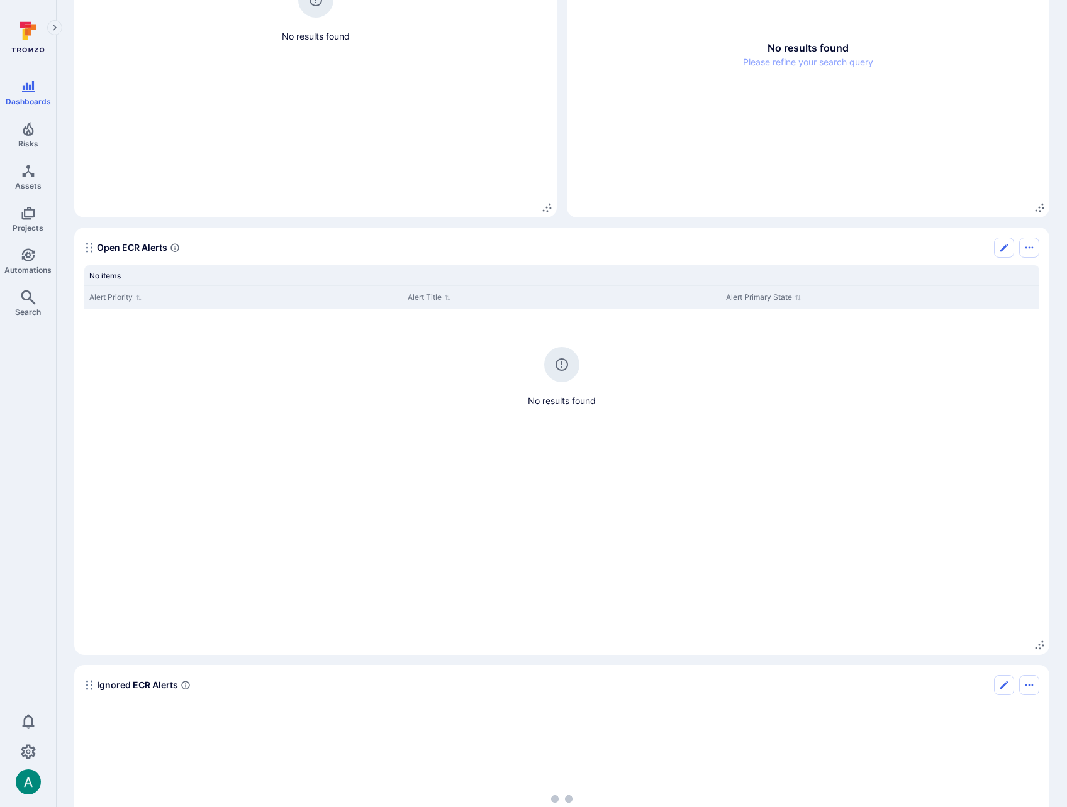
scroll to position [984, 0]
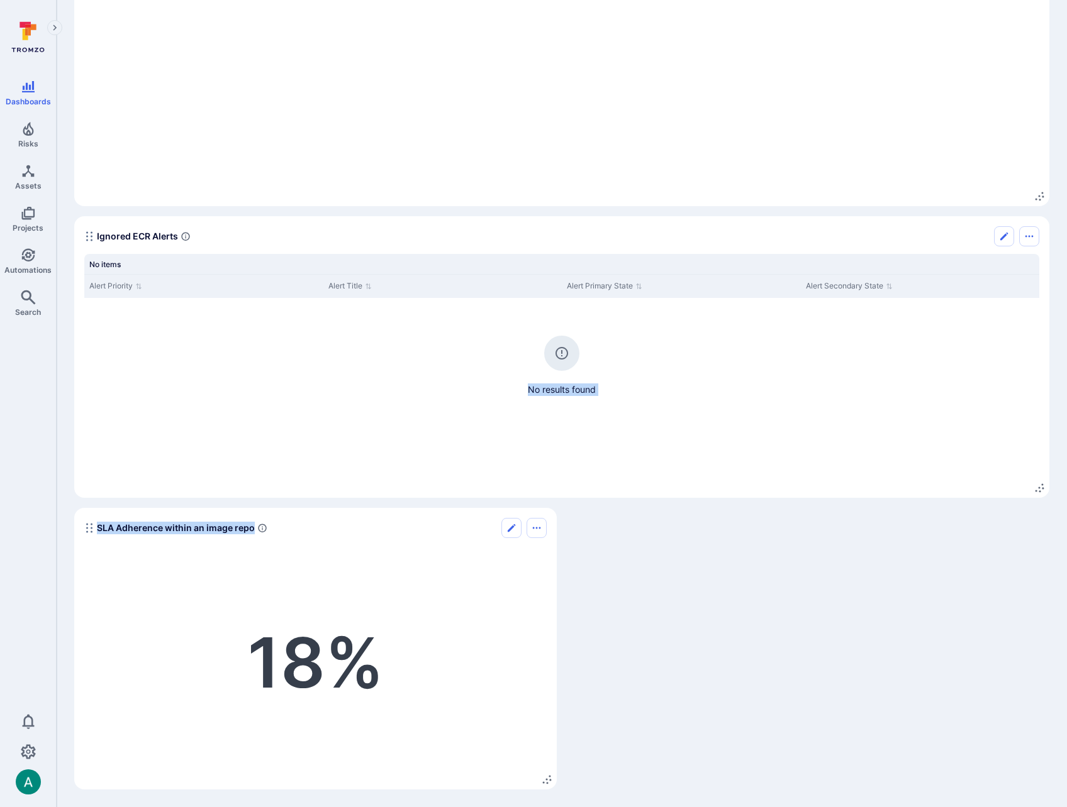
drag, startPoint x: 388, startPoint y: 524, endPoint x: 455, endPoint y: 581, distance: 87.9
click at [267, 522] on div "SLA Adherence within an image repo" at bounding box center [315, 528] width 462 height 20
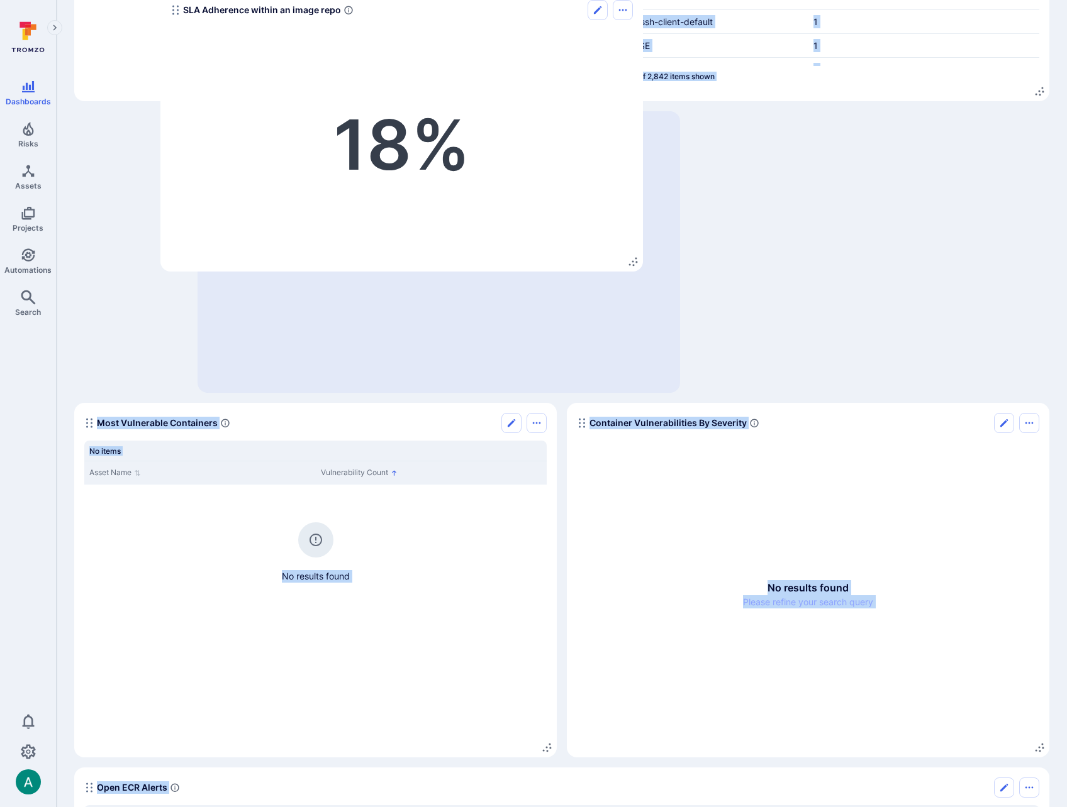
scroll to position [0, 0]
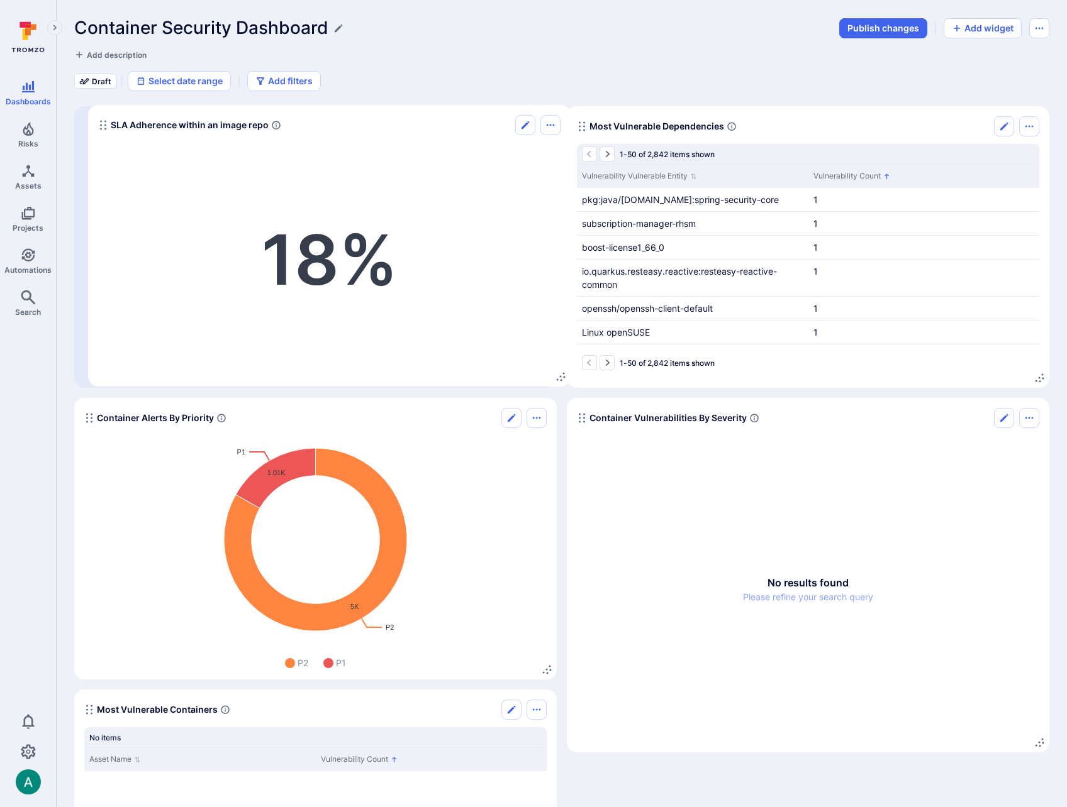
drag, startPoint x: 91, startPoint y: 531, endPoint x: 105, endPoint y: 128, distance: 403.3
click at [105, 128] on icon "Widget" at bounding box center [103, 125] width 10 height 10
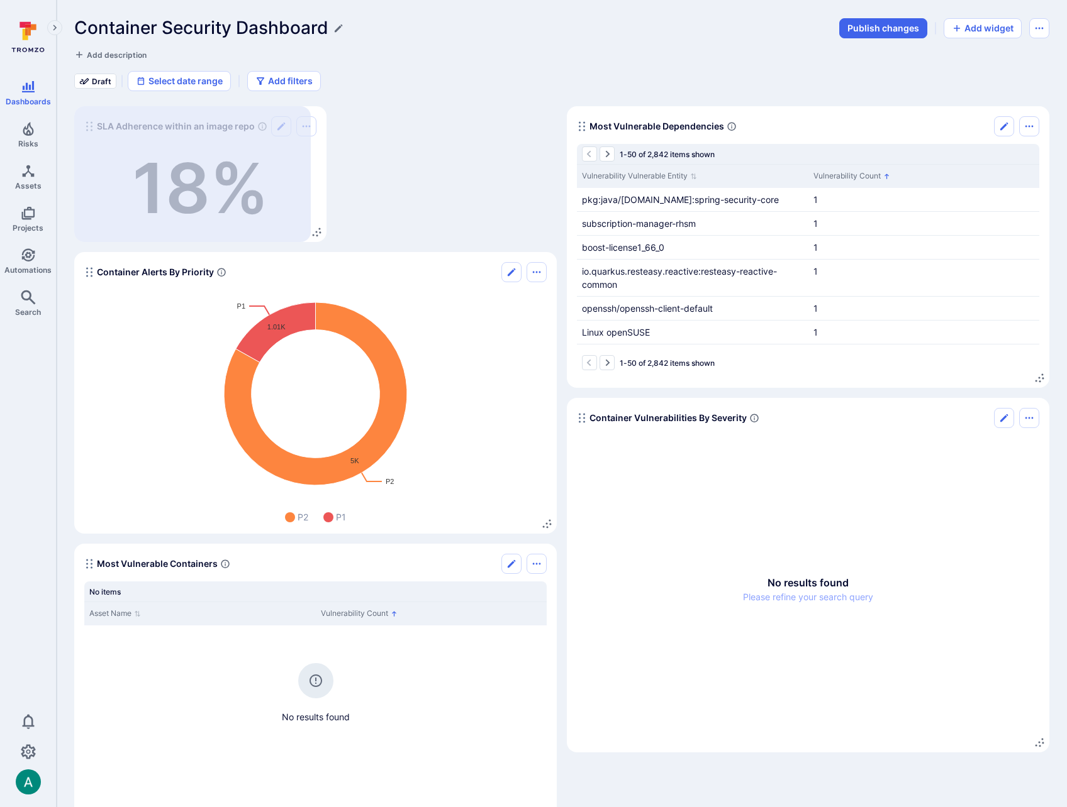
drag, startPoint x: 545, startPoint y: 377, endPoint x: 315, endPoint y: 179, distance: 304.1
click at [315, 179] on div "SLA Adherence within an image repo 18 %" at bounding box center [200, 174] width 252 height 136
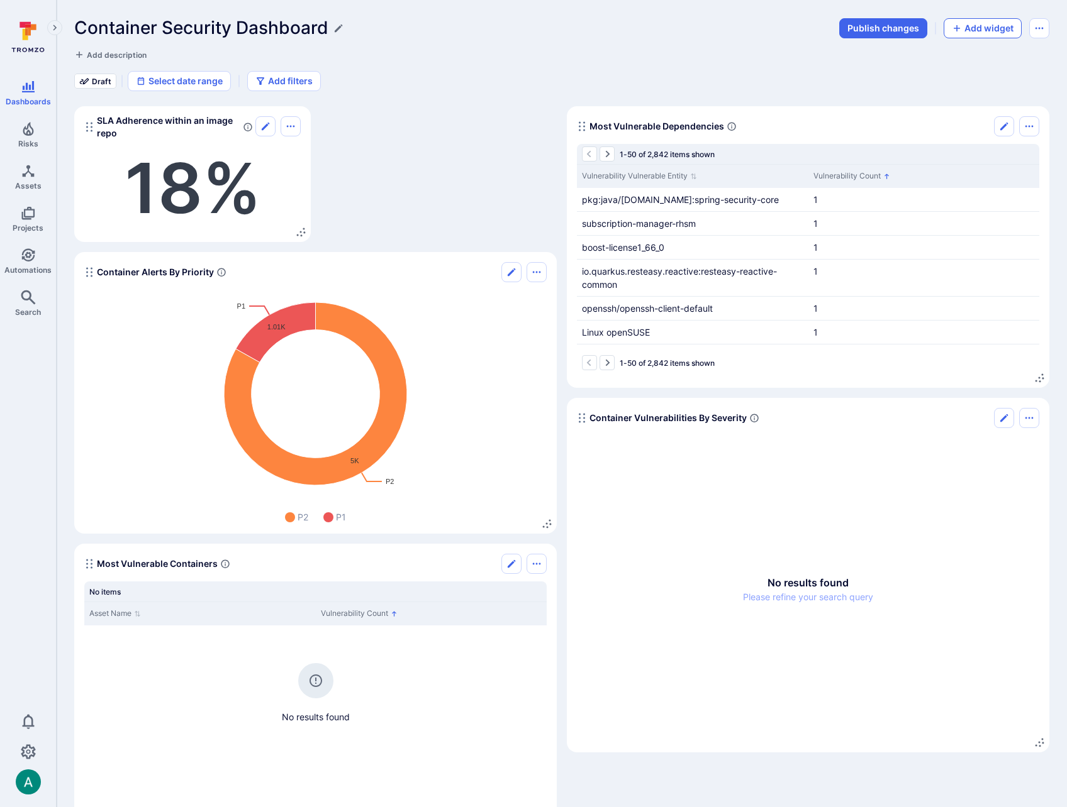
click at [999, 25] on button "Add widget" at bounding box center [982, 28] width 78 height 20
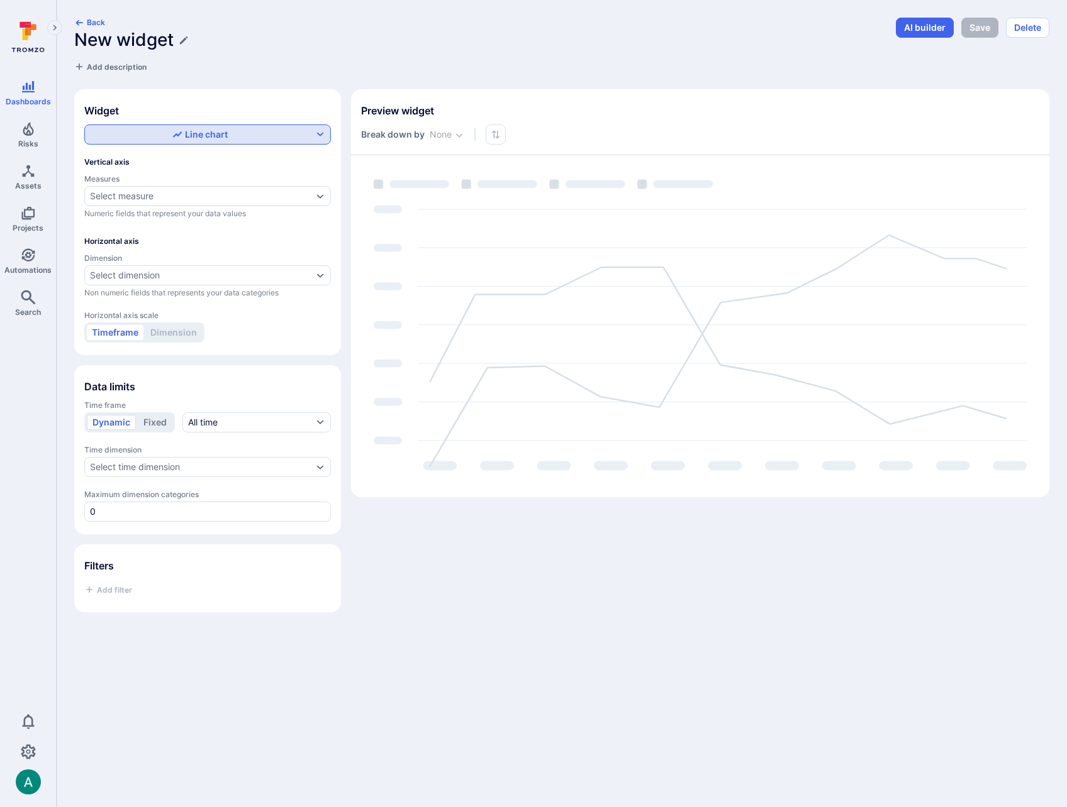
click at [142, 135] on div "Line chart" at bounding box center [199, 134] width 225 height 13
click at [156, 242] on label "Number" at bounding box center [207, 245] width 230 height 18
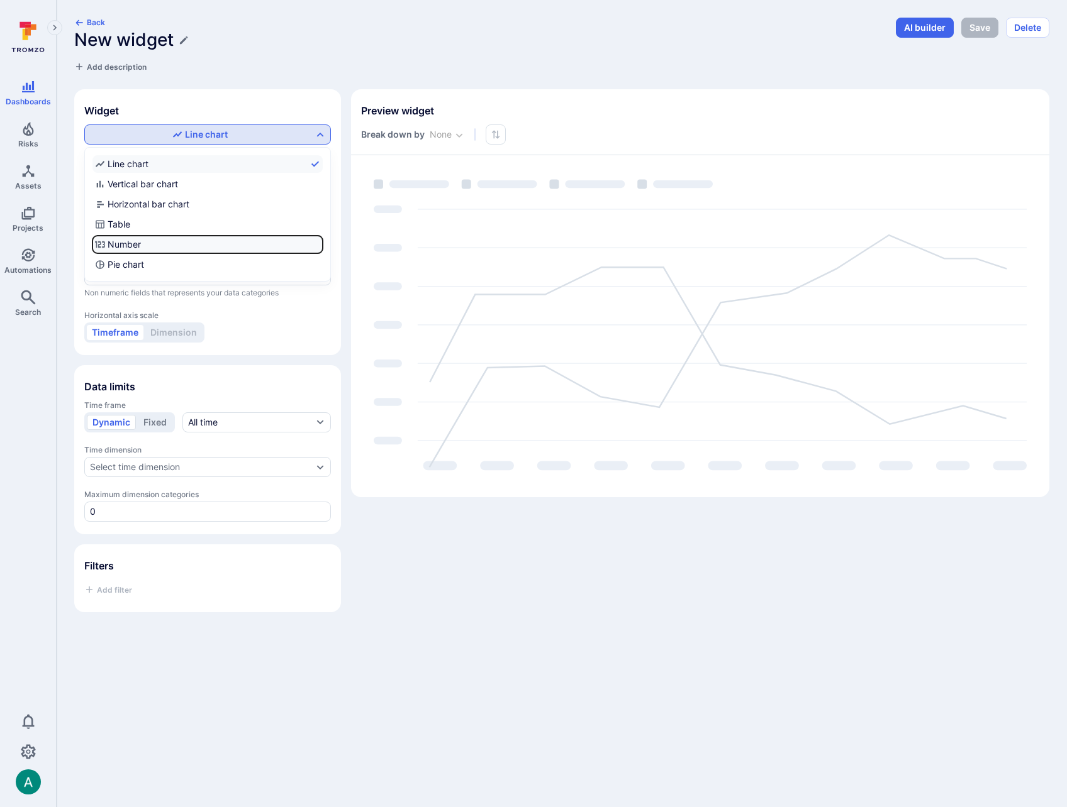
click at [320, 245] on input "Number" at bounding box center [320, 245] width 0 height 0
checkbox input "true"
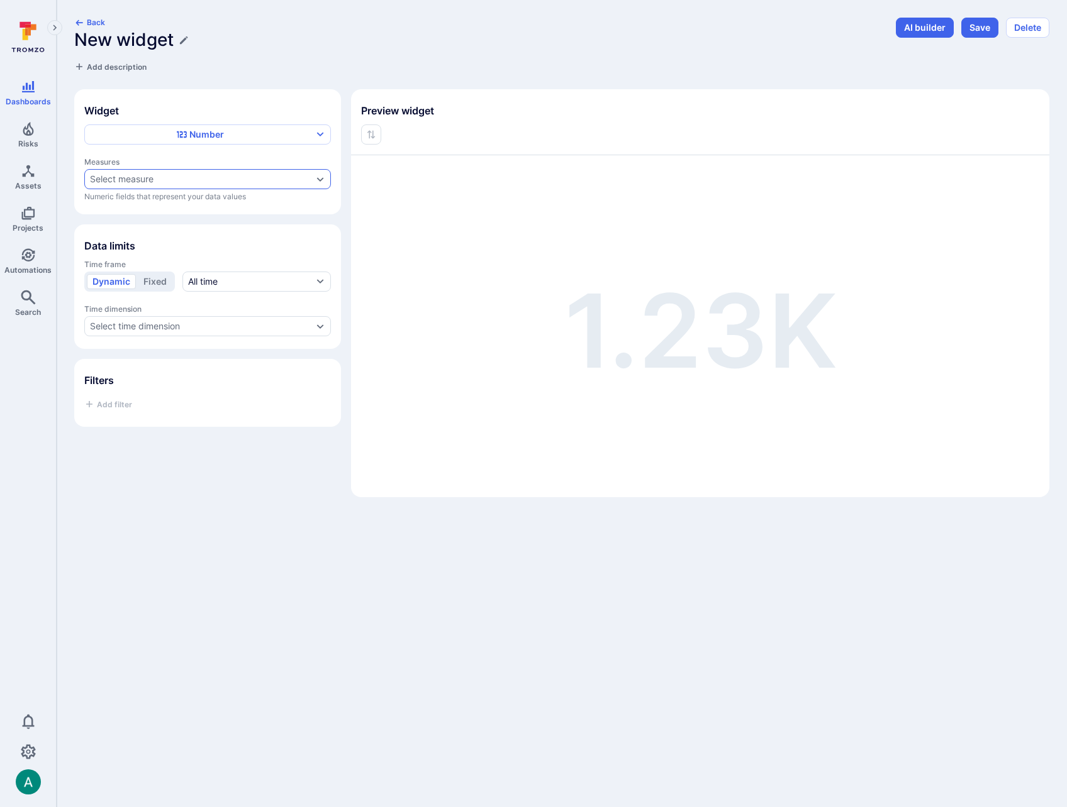
click at [145, 171] on div "Select measure" at bounding box center [207, 179] width 247 height 20
type input "alert past"
click at [177, 284] on span "Calculates the count of alerts that have passed their due date for remediation." at bounding box center [207, 292] width 225 height 20
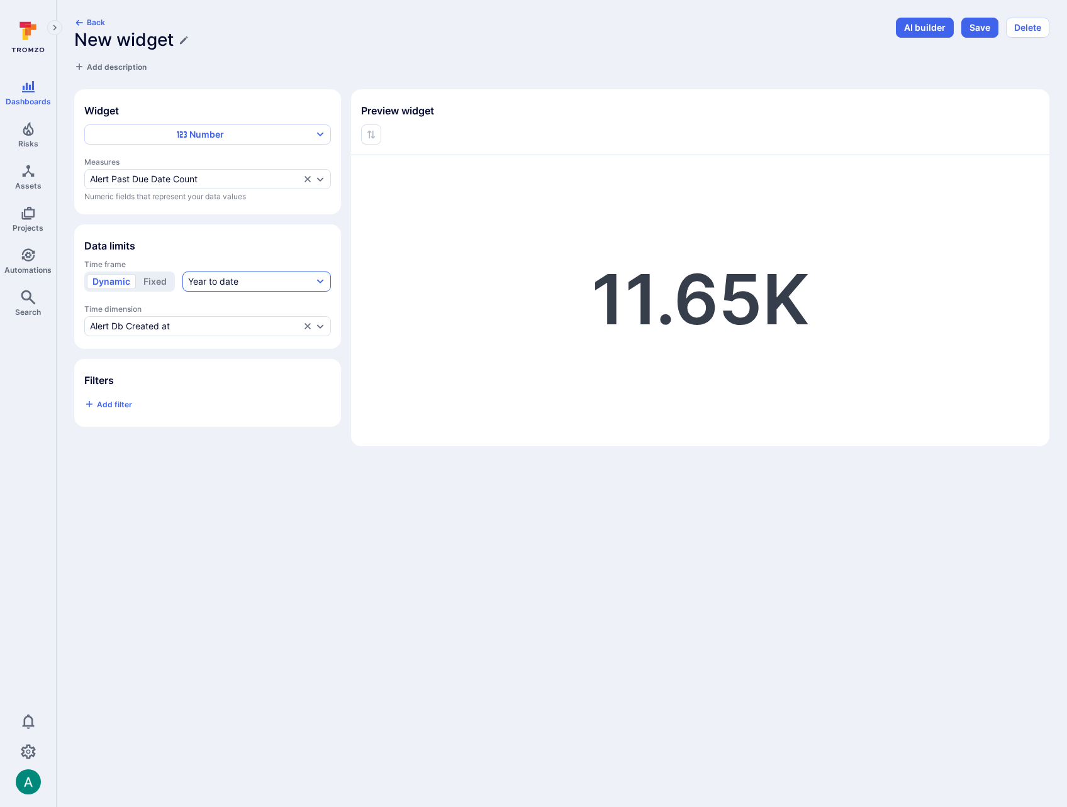
click at [238, 281] on button "Year to date" at bounding box center [256, 282] width 148 height 20
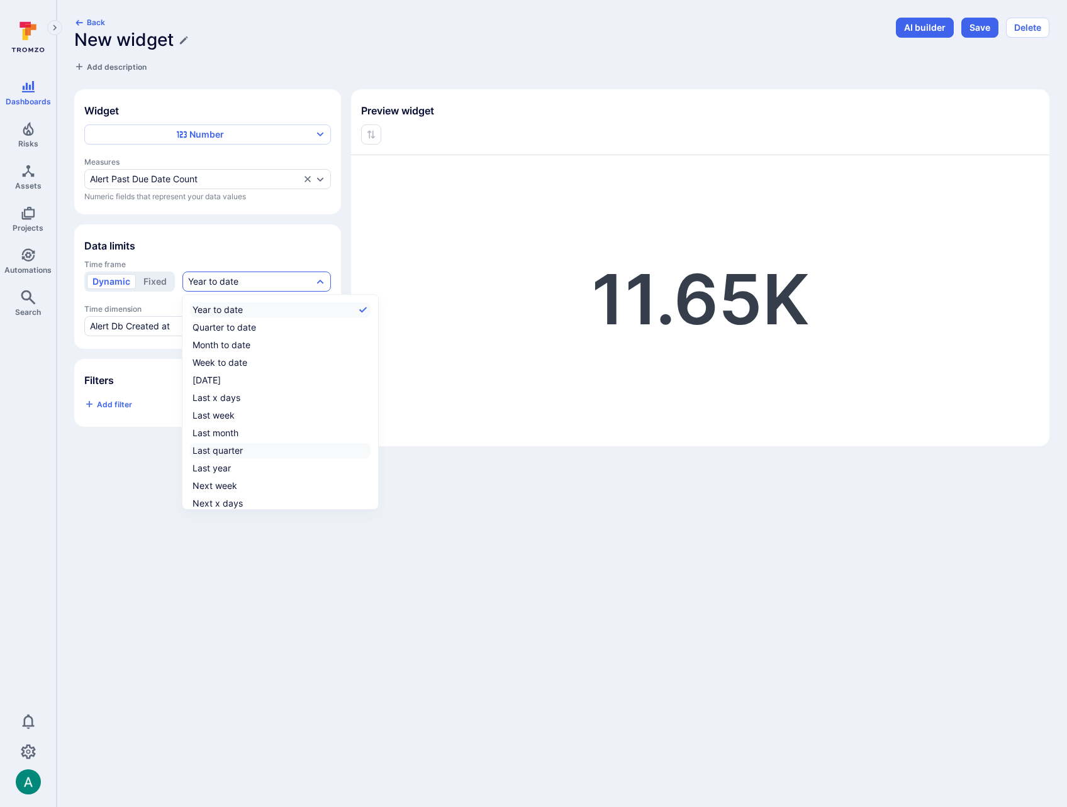
scroll to position [19, 0]
click at [236, 502] on label "All time" at bounding box center [280, 501] width 180 height 15
click at [368, 502] on input "All time" at bounding box center [368, 502] width 0 height 0
checkbox input "true"
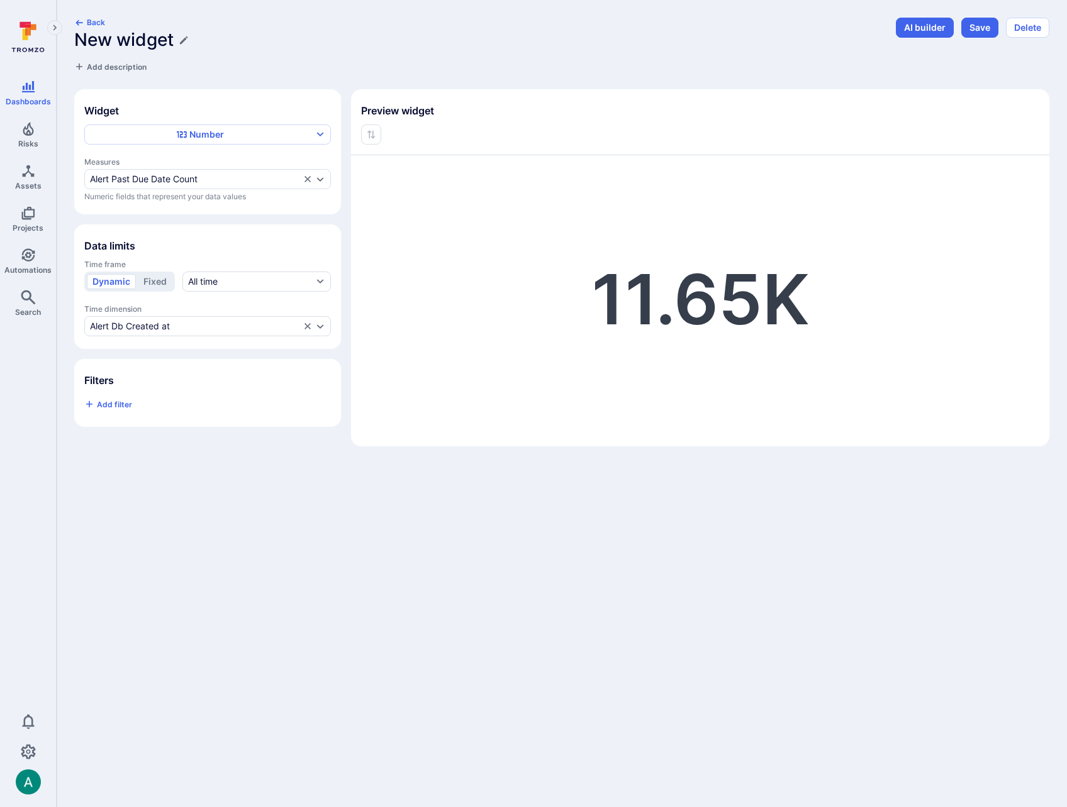
click at [165, 518] on body "Dashboards Risks Assets Projects Automations Search 0 Dashboards All dashboards…" at bounding box center [533, 403] width 1067 height 807
click at [108, 406] on span "Add filter" at bounding box center [114, 404] width 35 height 9
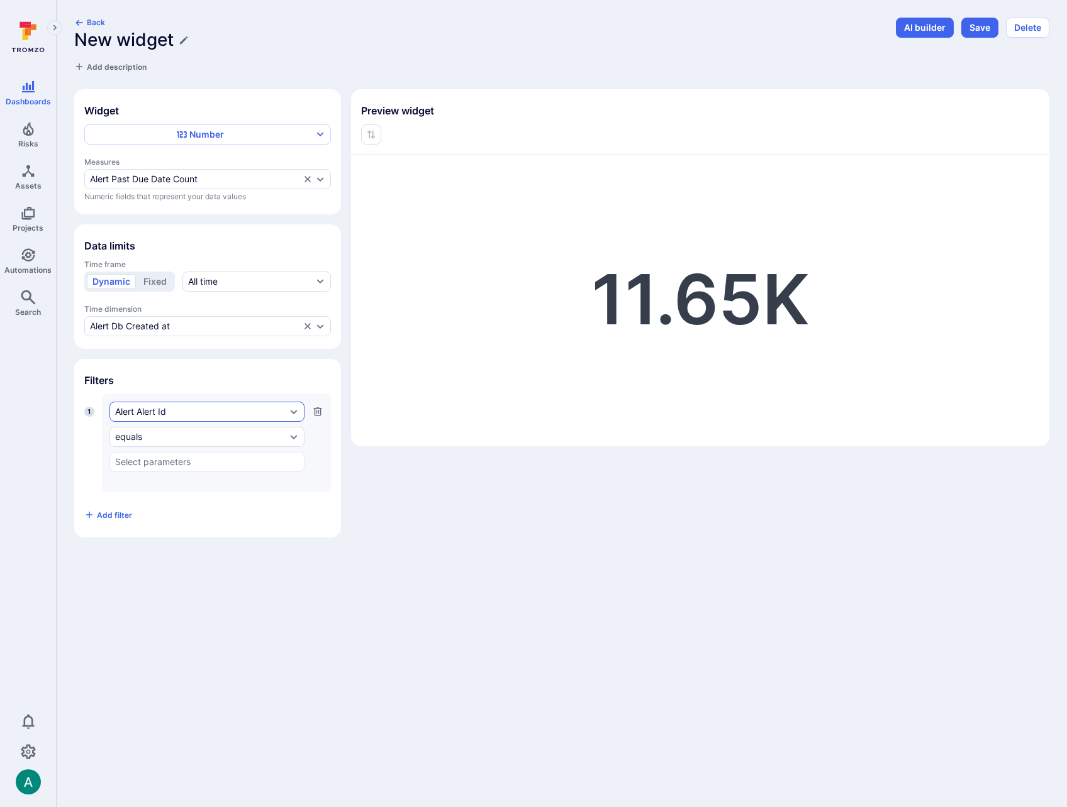
click at [153, 414] on div "Alert Alert Id" at bounding box center [200, 412] width 171 height 10
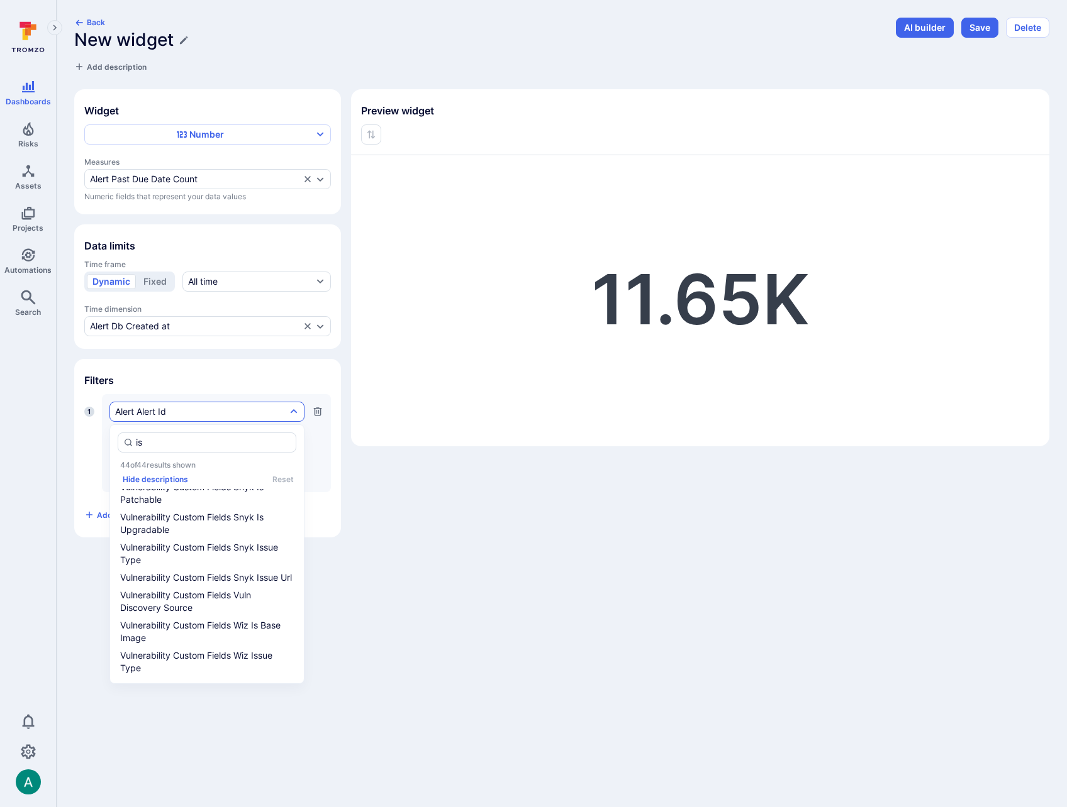
scroll to position [0, 0]
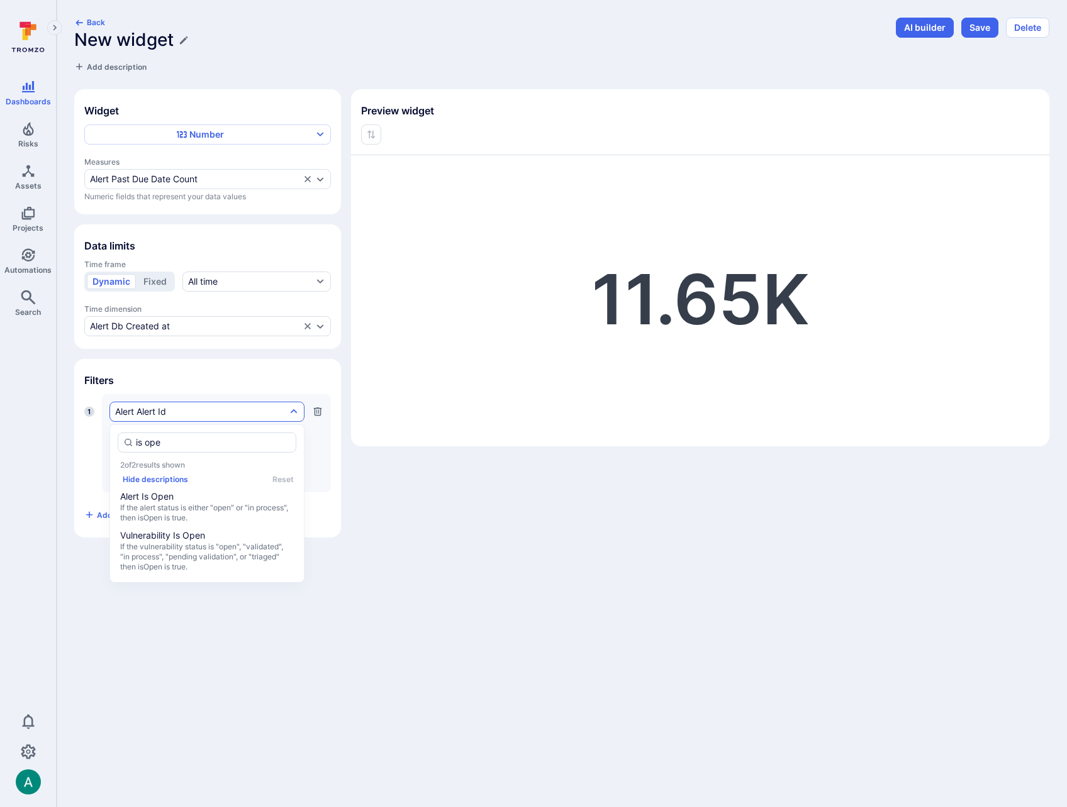
type input "is open"
click at [240, 506] on span "If the alert status is either "open" or "in process", then isOpen is true." at bounding box center [207, 513] width 174 height 20
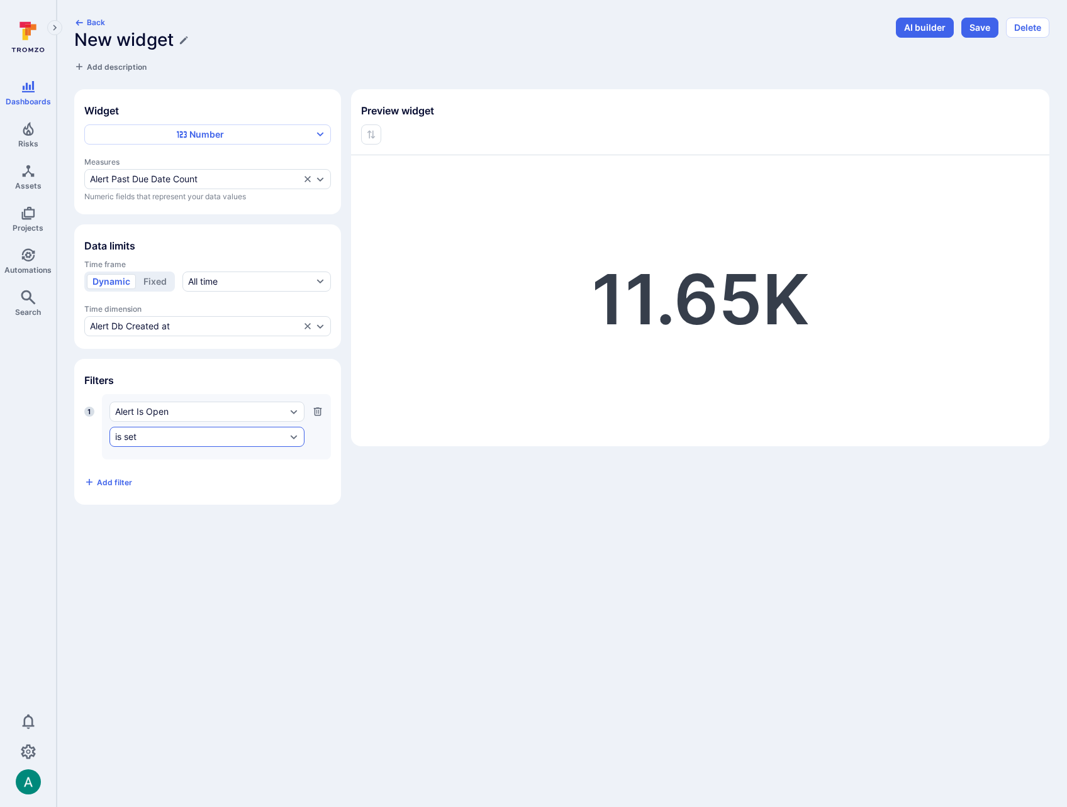
click at [146, 433] on div "is set" at bounding box center [200, 437] width 171 height 10
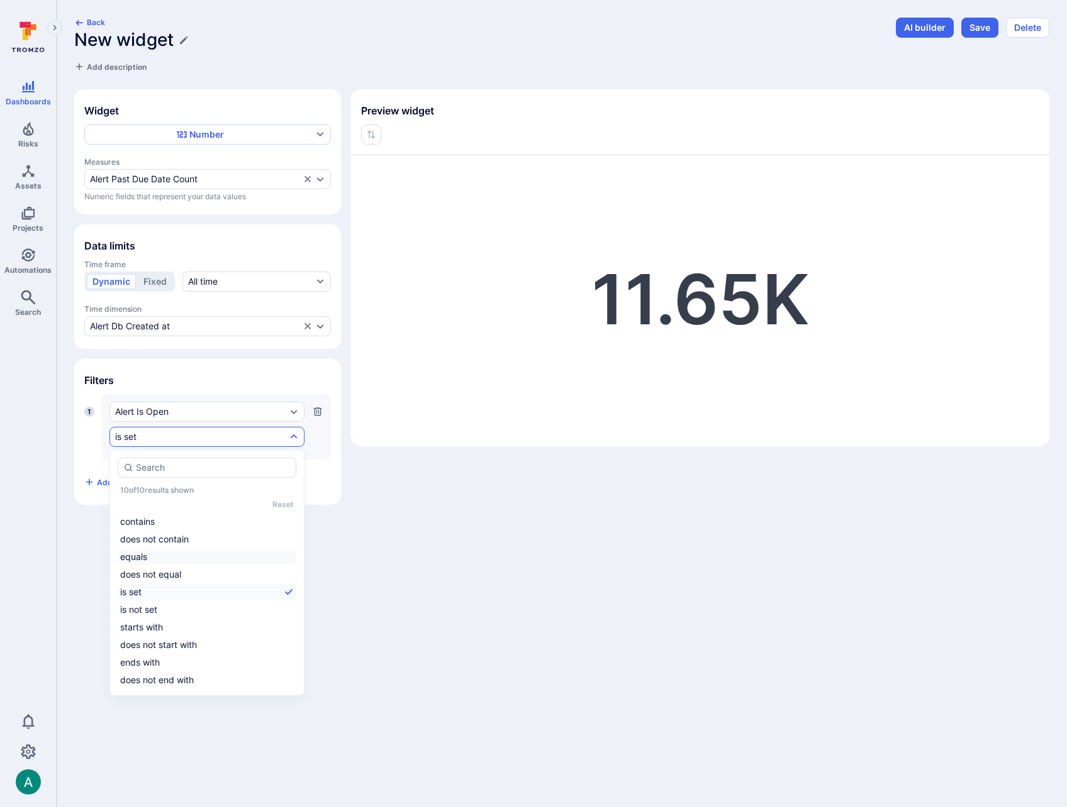
click at [149, 557] on li "equals" at bounding box center [207, 557] width 179 height 15
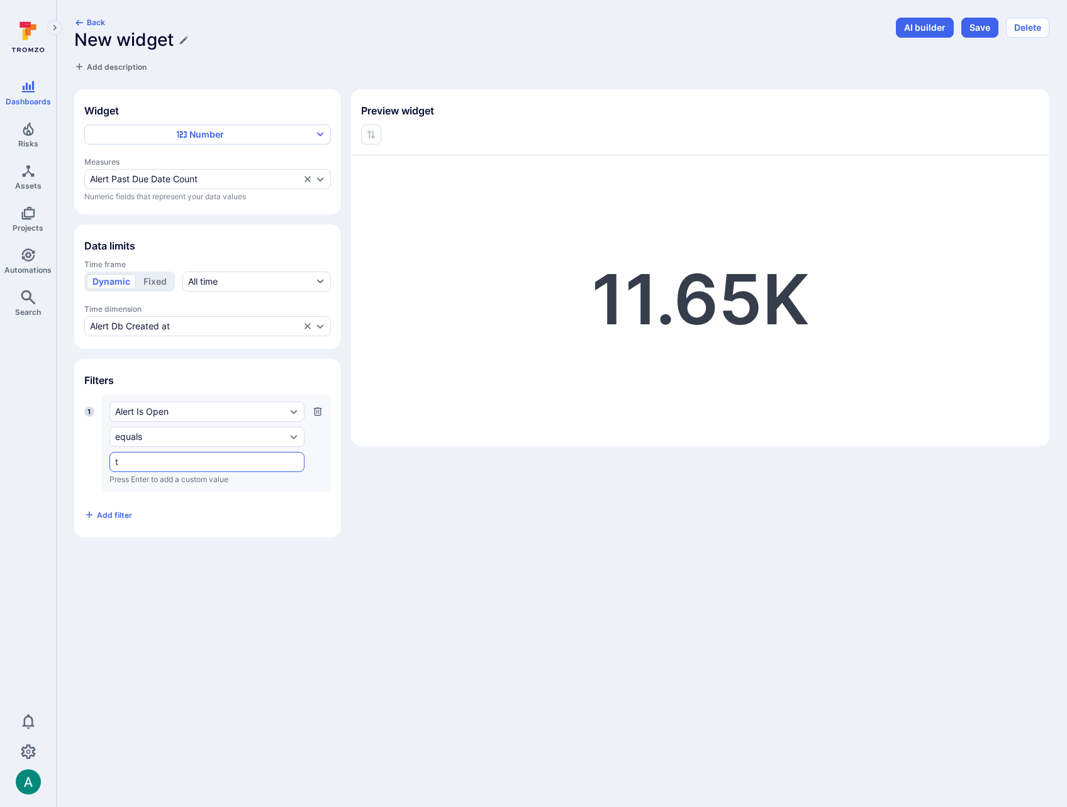
type input "tr"
click at [158, 483] on li "True" at bounding box center [207, 487] width 194 height 21
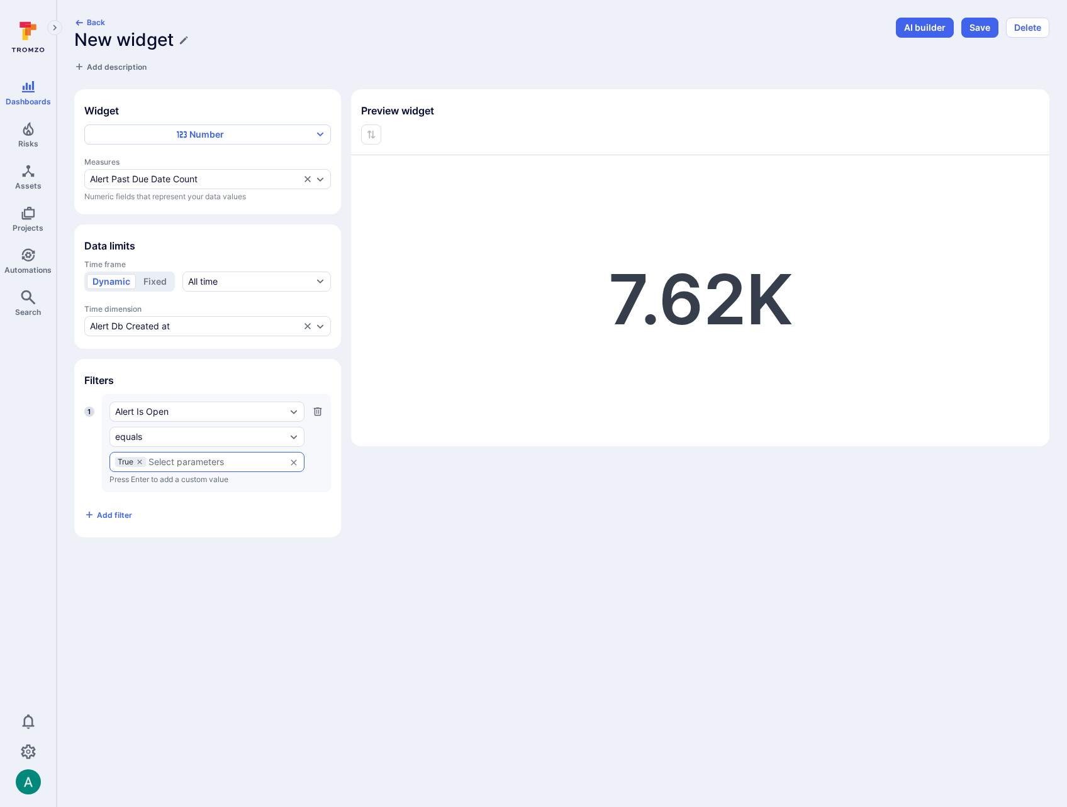
click at [396, 650] on body "Dashboards Risks Assets Projects Automations Search 0 Dashboards All dashboards…" at bounding box center [533, 403] width 1067 height 807
click at [113, 513] on span "Add filter" at bounding box center [114, 515] width 35 height 9
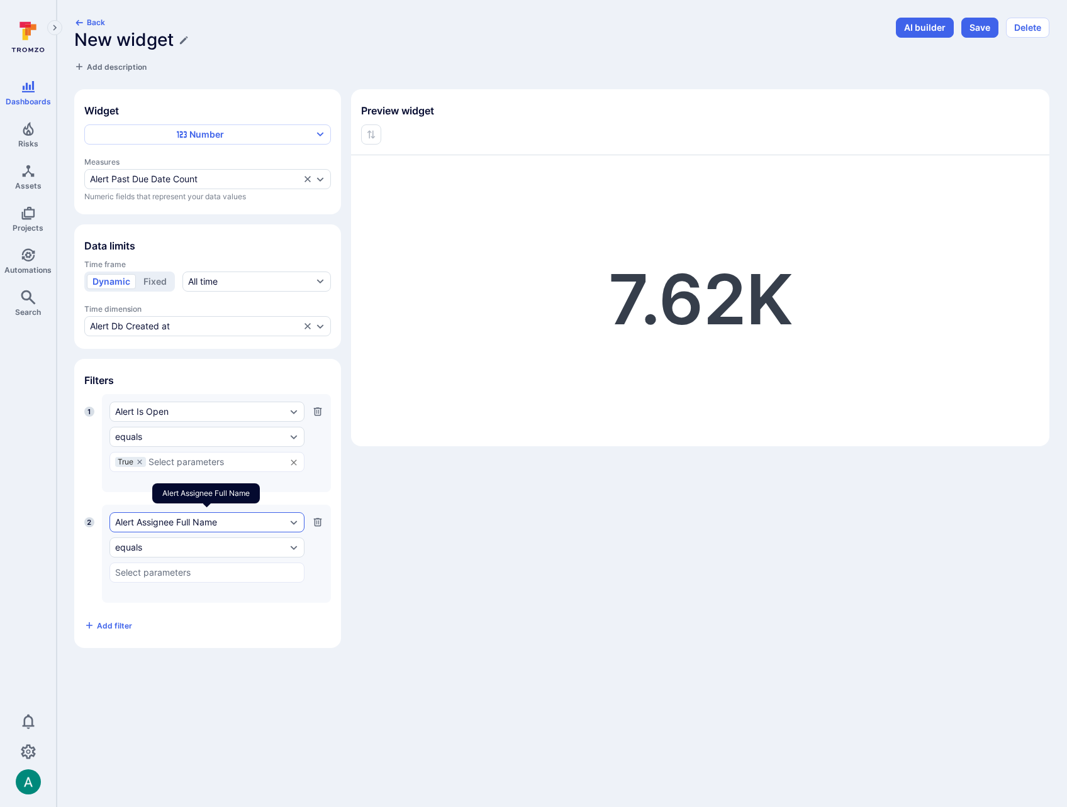
click at [159, 523] on div "Alert Assignee Full Name" at bounding box center [200, 523] width 171 height 10
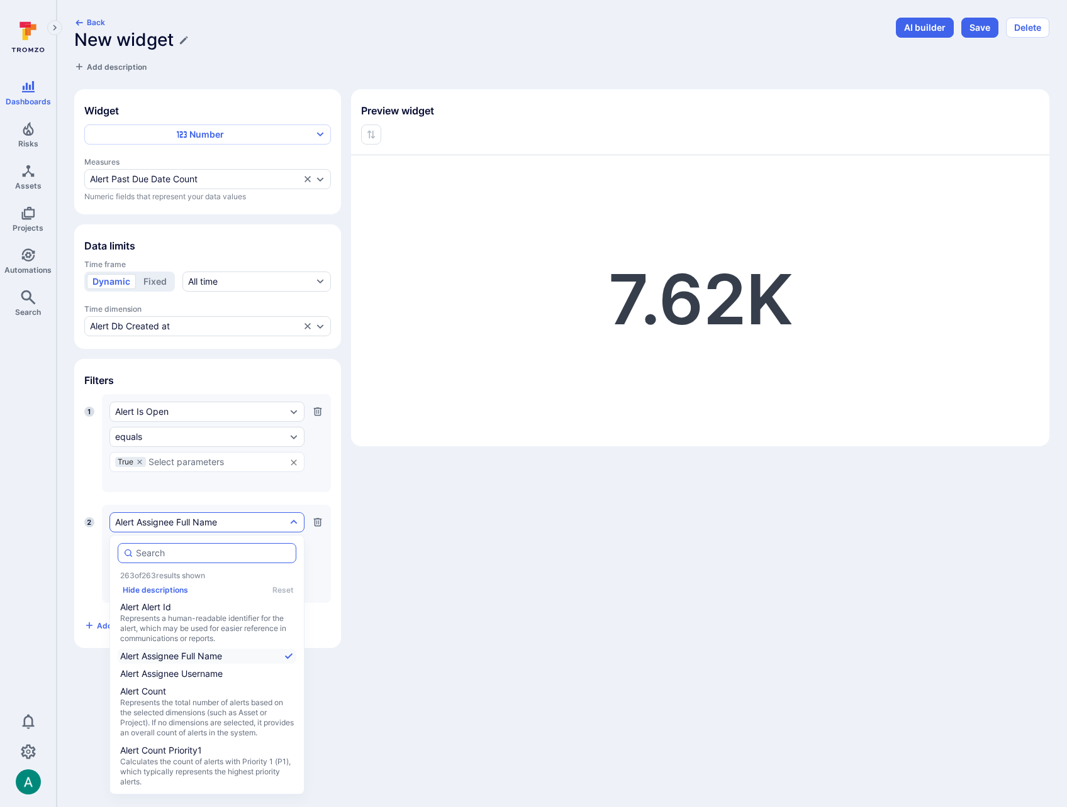
click at [187, 553] on input "autocomplete options" at bounding box center [213, 553] width 155 height 13
type input "a"
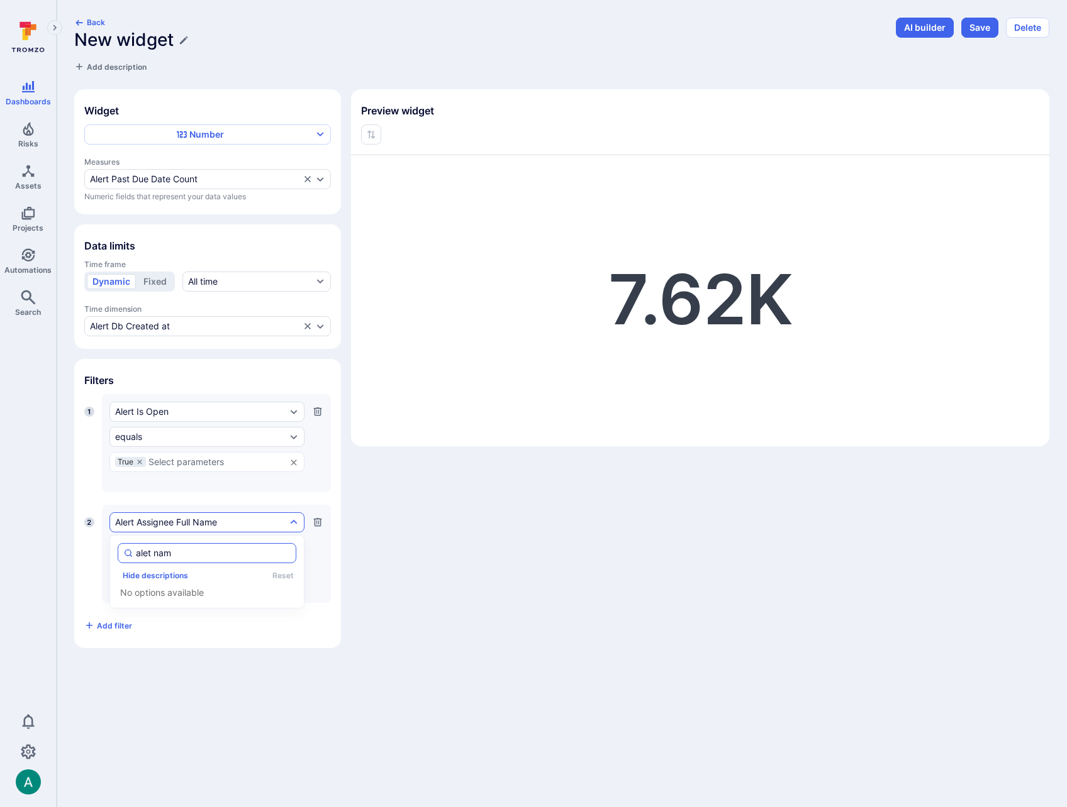
type input "alet name"
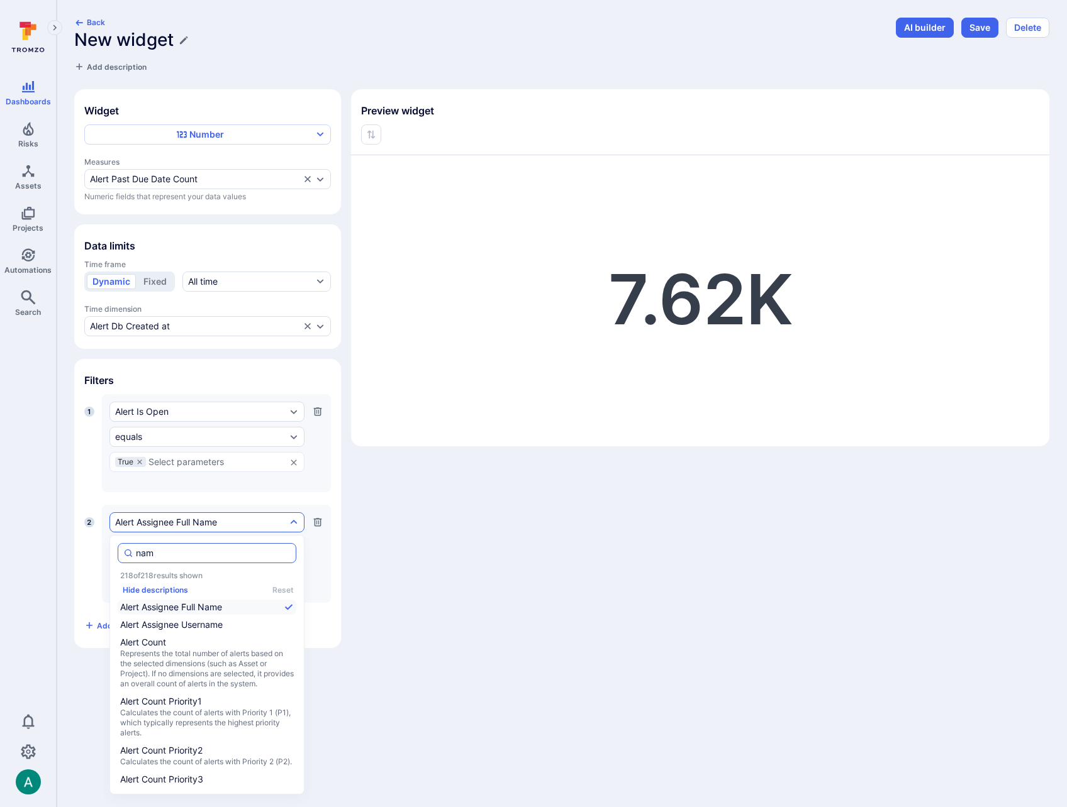
type input "name"
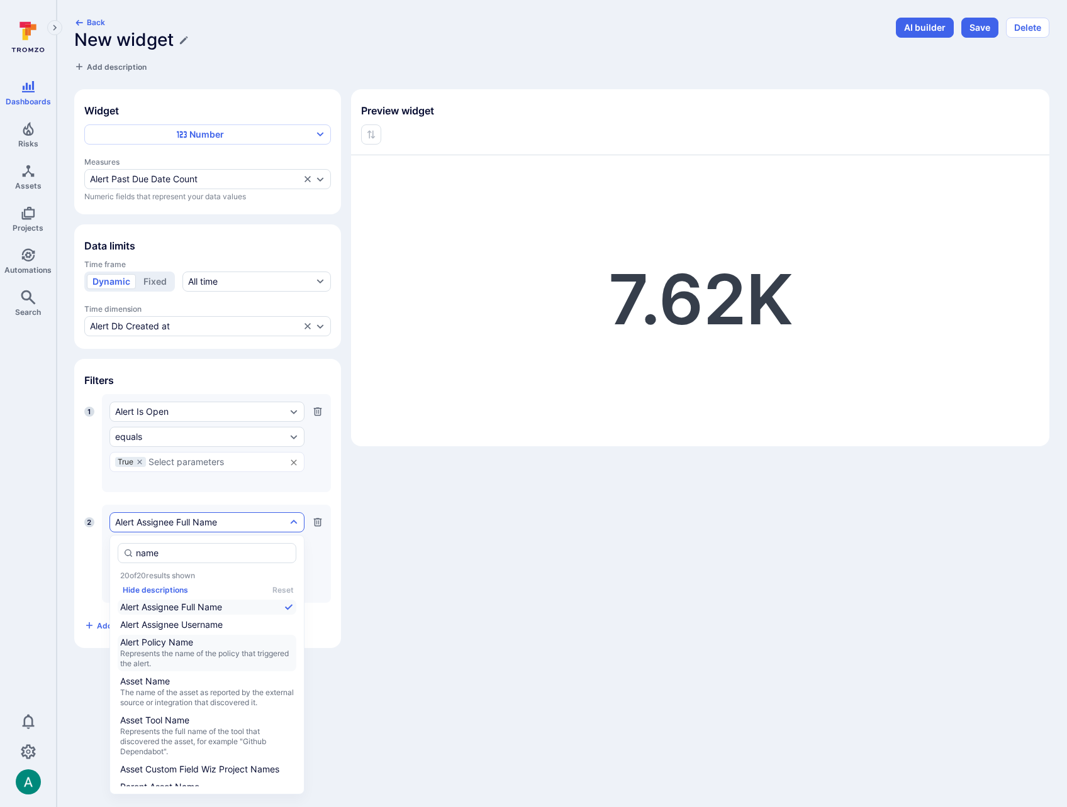
click at [191, 659] on span "Represents the name of the policy that triggered the alert." at bounding box center [207, 659] width 174 height 20
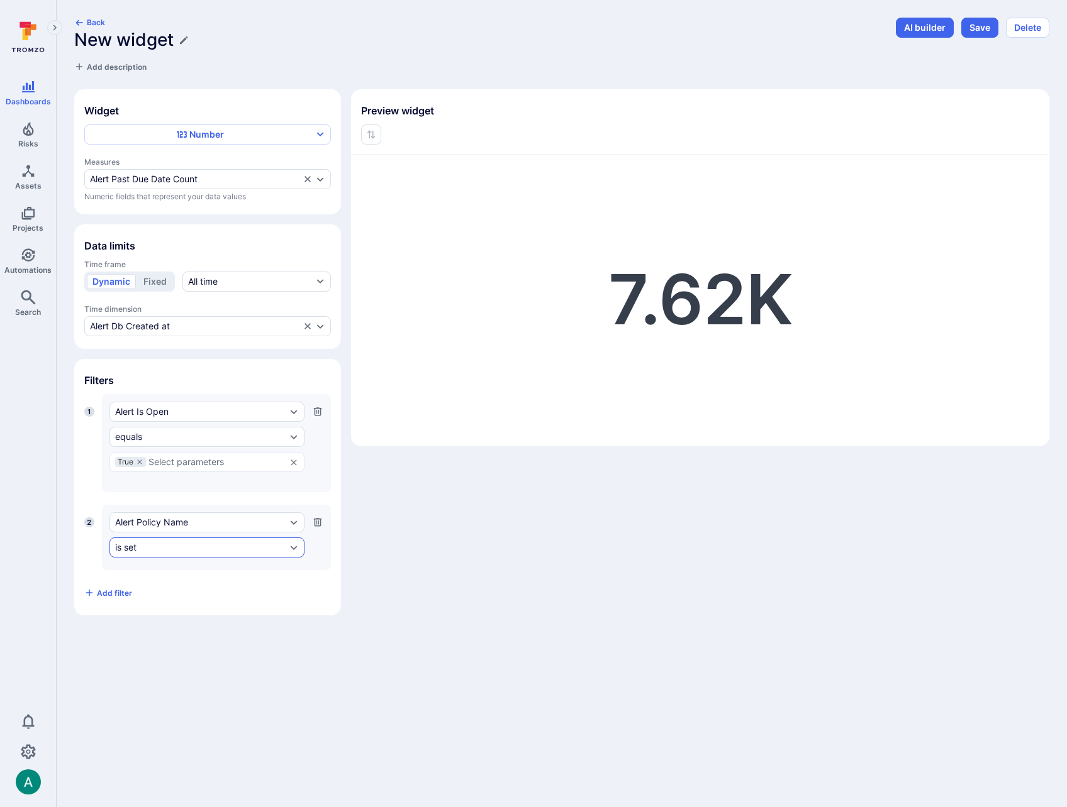
click at [168, 543] on div "is set" at bounding box center [200, 548] width 171 height 10
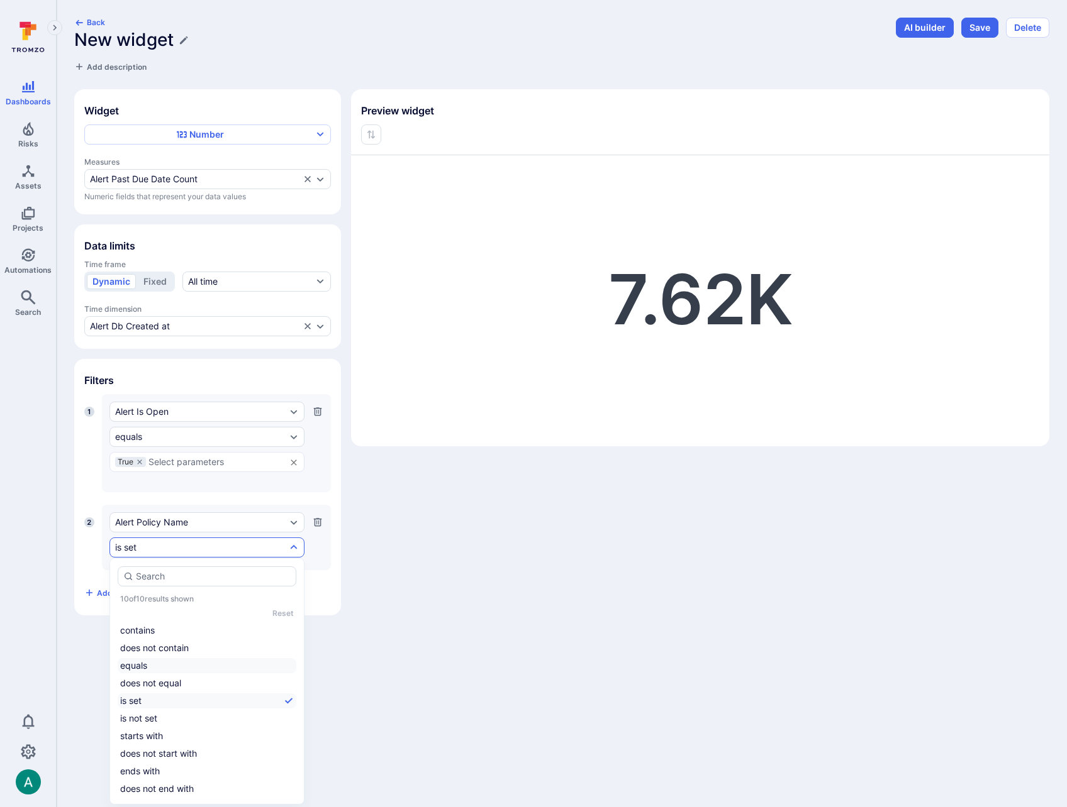
click at [189, 667] on li "equals" at bounding box center [207, 665] width 179 height 15
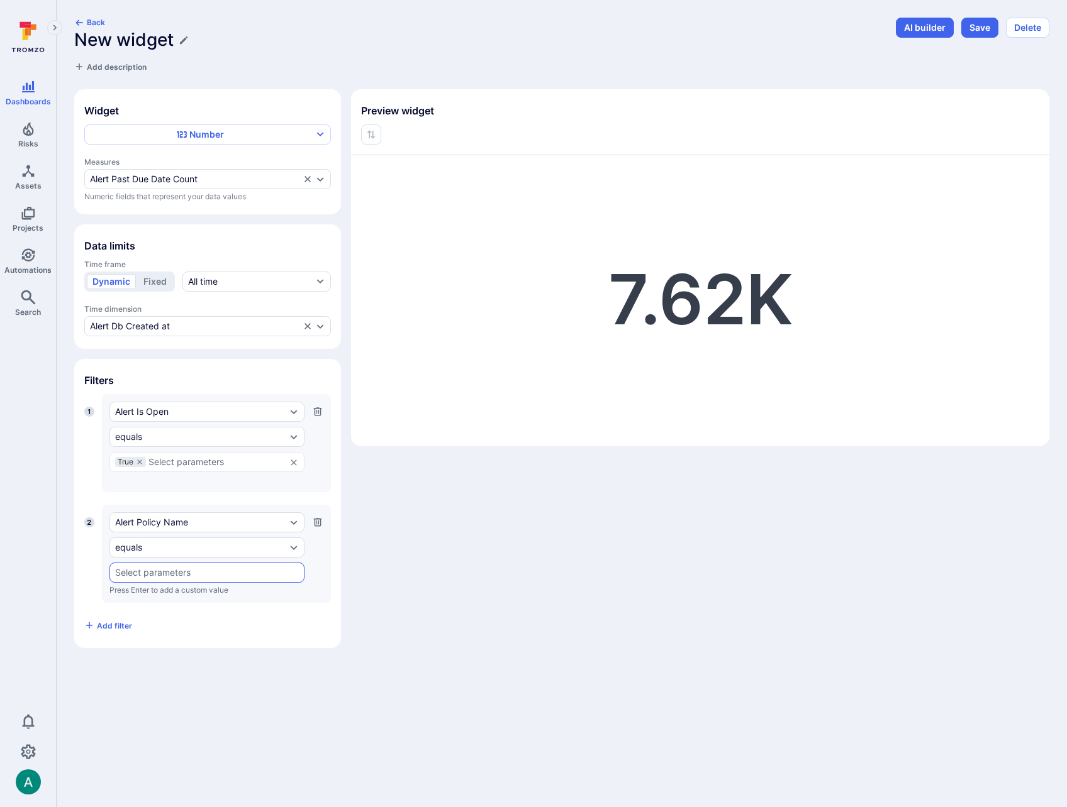
click at [170, 569] on input "text" at bounding box center [207, 573] width 184 height 10
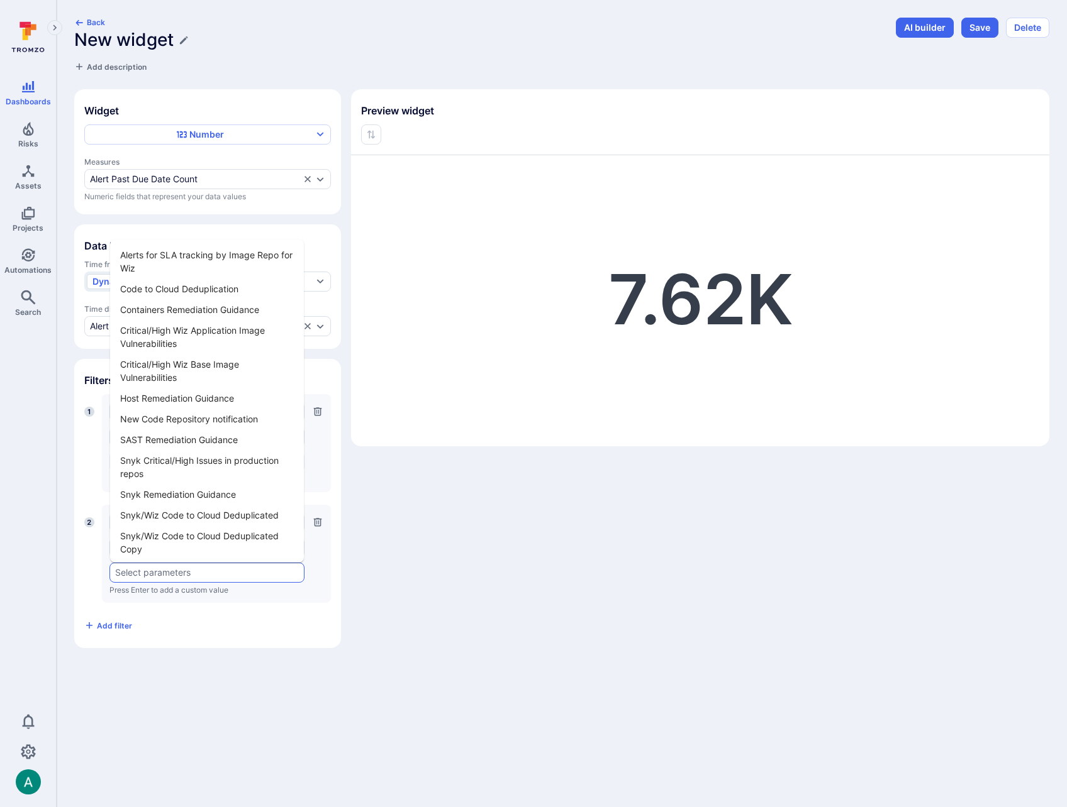
click at [215, 258] on li "Alerts for SLA tracking by Image Repo for Wiz" at bounding box center [207, 262] width 194 height 34
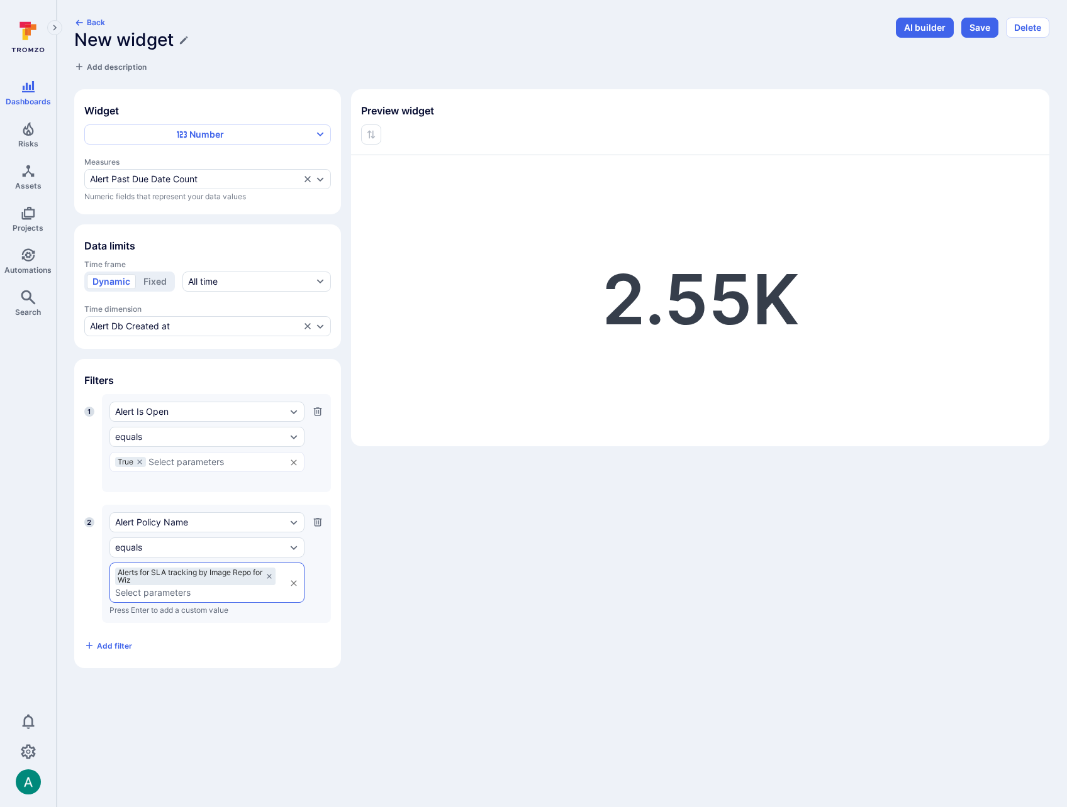
click at [419, 648] on div "Widget Number Measures Alert Past Due Date Count Numeric fields that represent …" at bounding box center [561, 378] width 975 height 579
click at [976, 23] on button "Save" at bounding box center [979, 28] width 37 height 20
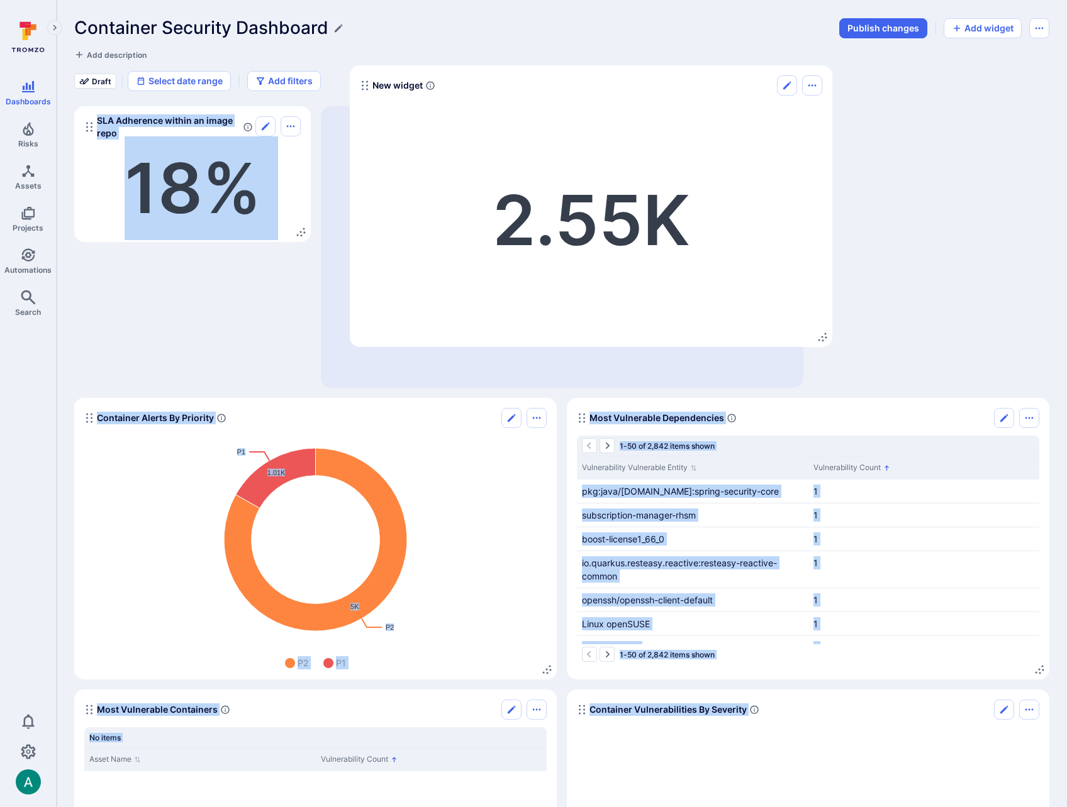
drag, startPoint x: 89, startPoint y: 528, endPoint x: 391, endPoint y: 103, distance: 521.9
click at [365, 86] on icon "Widget" at bounding box center [365, 85] width 10 height 10
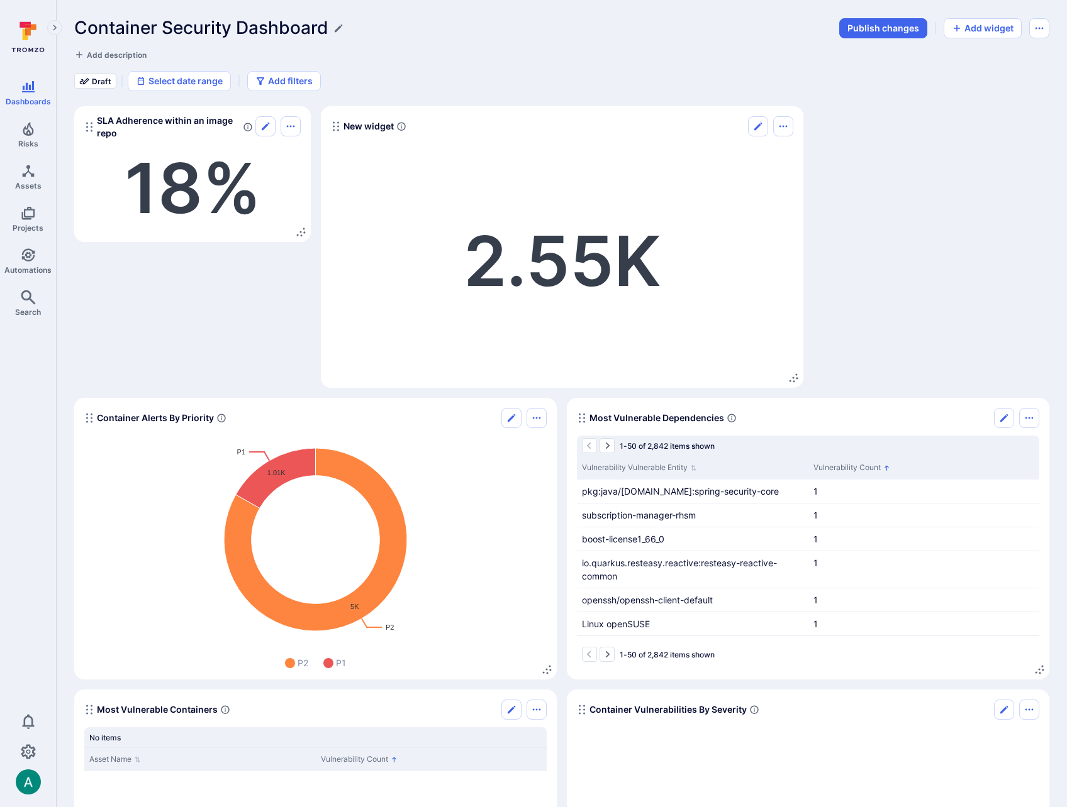
drag, startPoint x: 801, startPoint y: 378, endPoint x: 786, endPoint y: 368, distance: 17.6
click at [786, 368] on section "New widget 2.55K" at bounding box center [562, 247] width 482 height 282
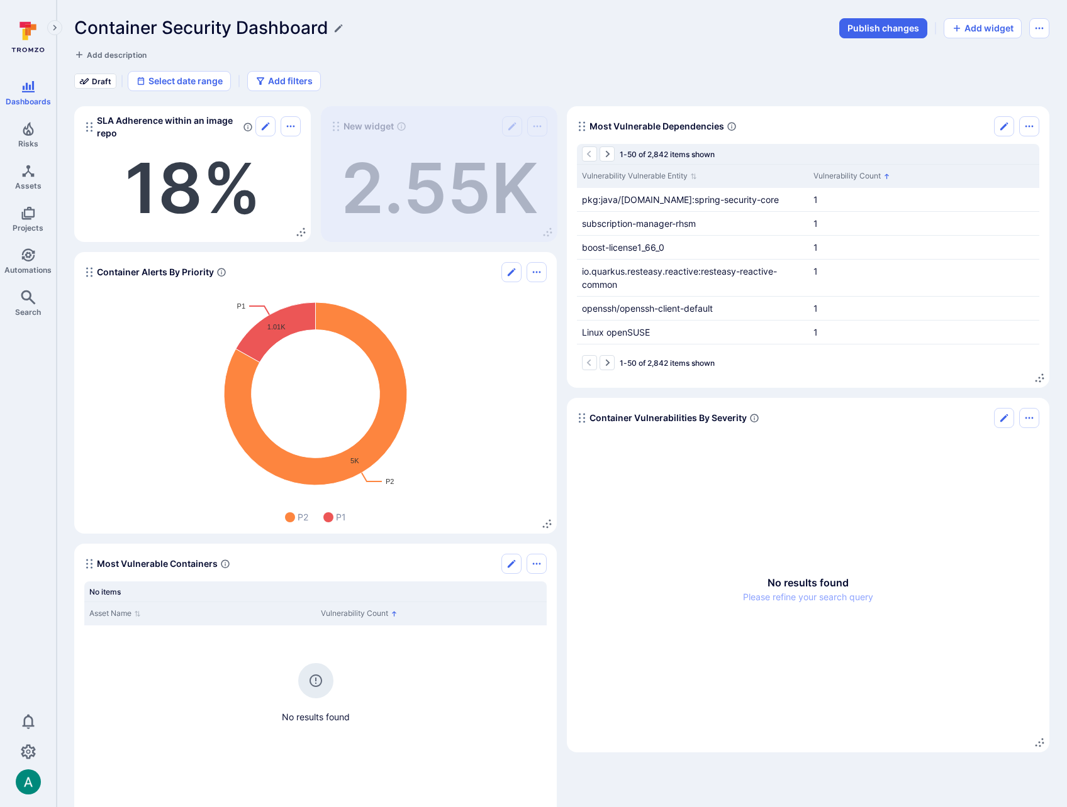
drag, startPoint x: 797, startPoint y: 378, endPoint x: 521, endPoint y: 194, distance: 331.6
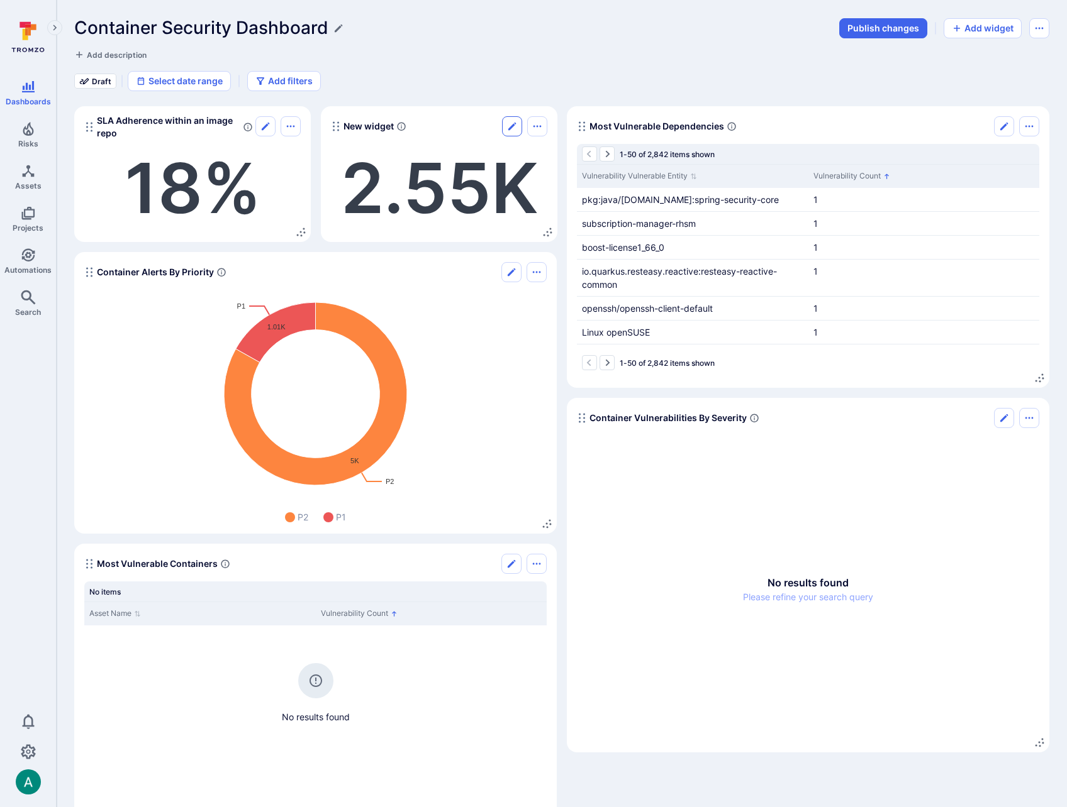
click at [507, 125] on icon "Edit" at bounding box center [512, 126] width 10 height 10
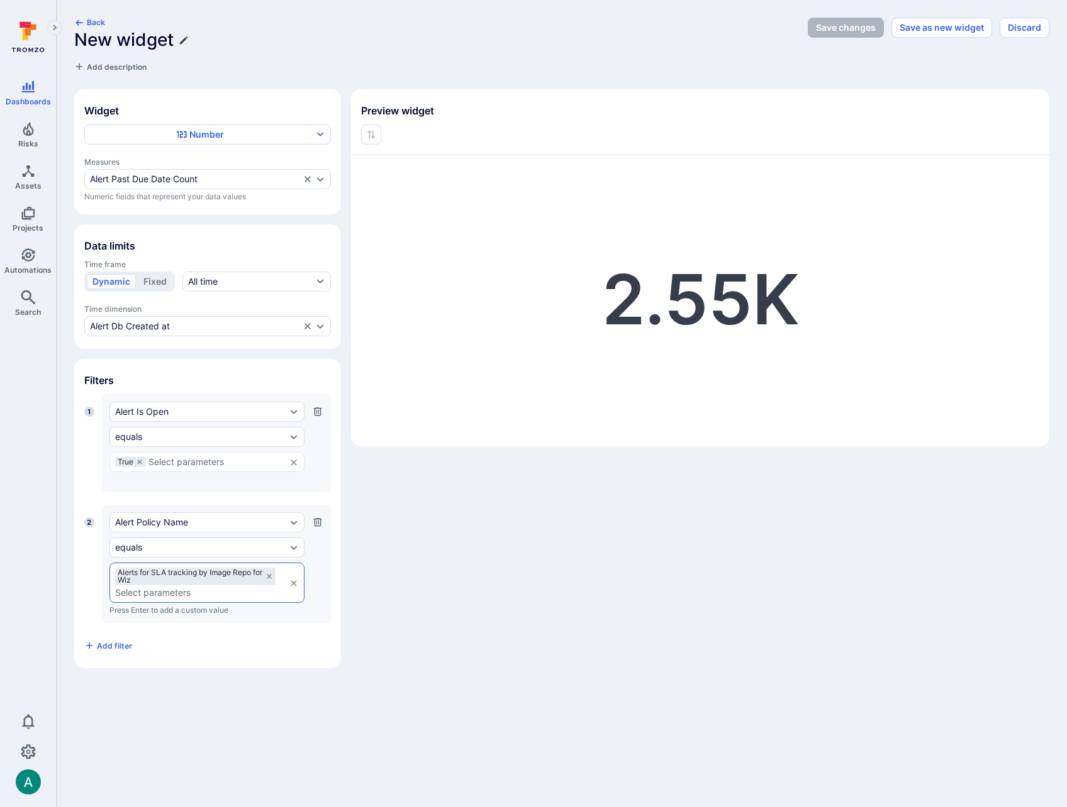
click at [186, 42] on icon "Edit title" at bounding box center [184, 40] width 10 height 10
click at [162, 40] on input "New widget" at bounding box center [437, 40] width 726 height 21
type input "Open Alert Past SLA Count"
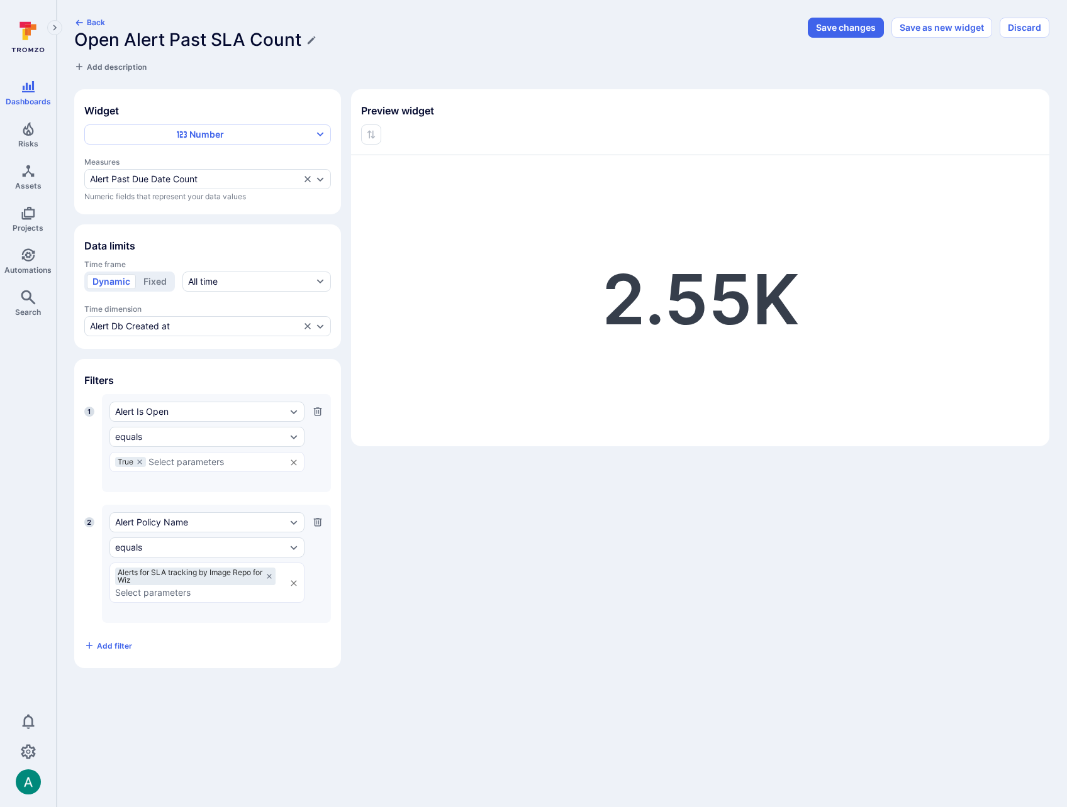
click at [459, 65] on div "Back Open Alert Past SLA Count Add description" at bounding box center [437, 45] width 726 height 55
click at [840, 27] on button "Save changes" at bounding box center [845, 28] width 76 height 20
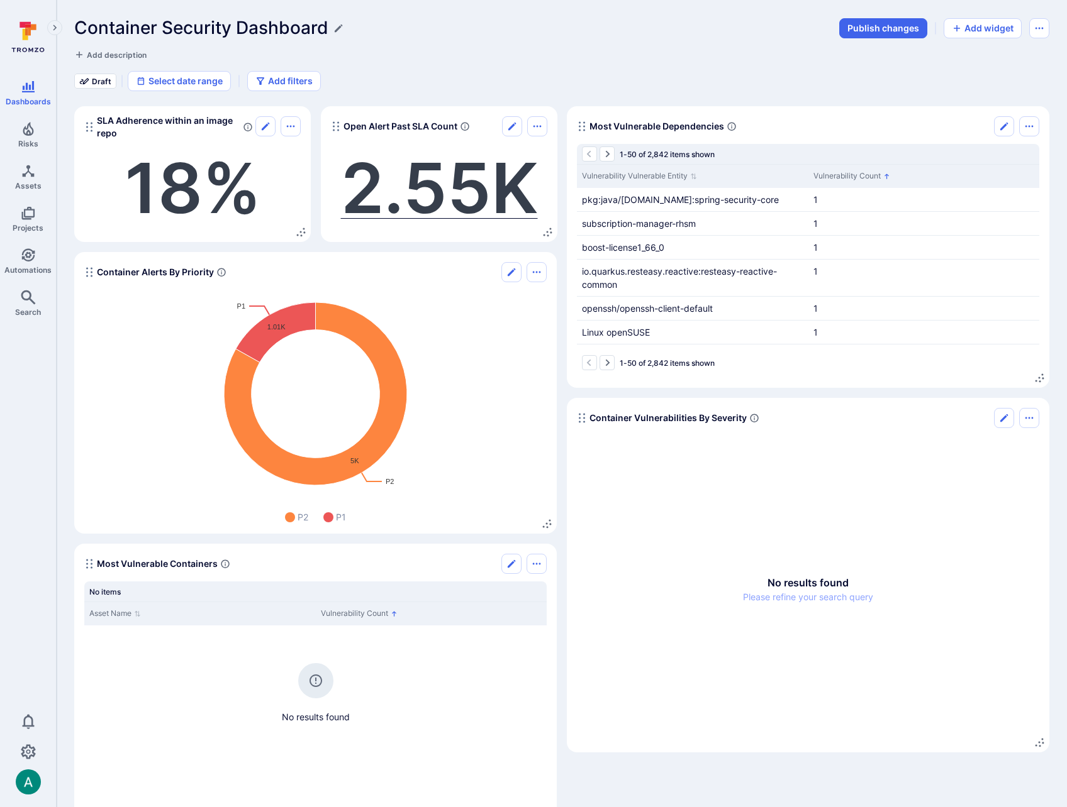
click at [493, 220] on span "2.55K" at bounding box center [439, 188] width 197 height 84
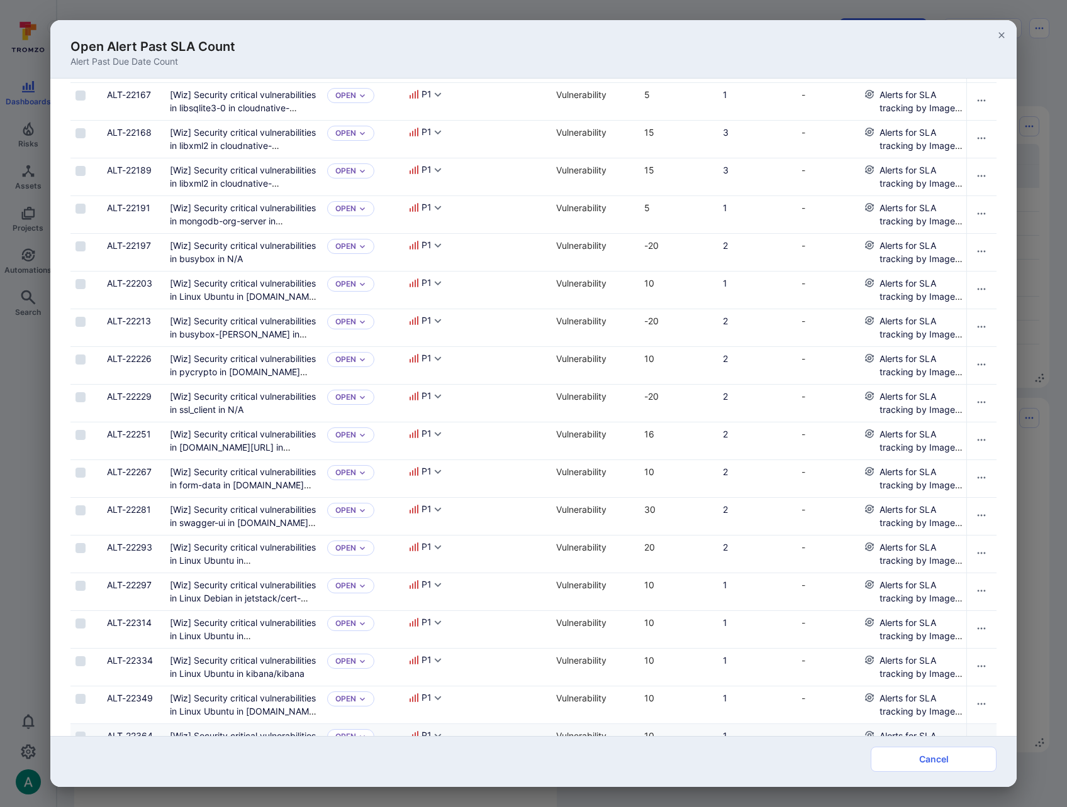
scroll to position [196, 0]
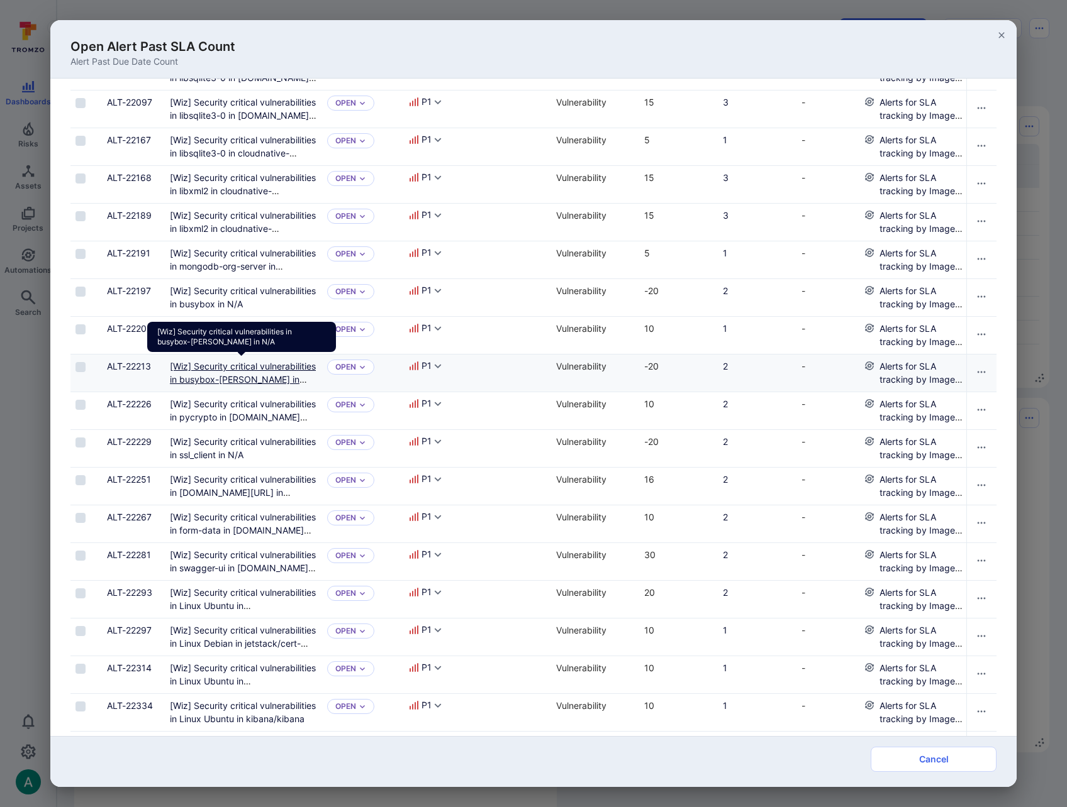
click at [215, 377] on N/A"] "[Wiz] Security critical vulnerabilities in busybox-[PERSON_NAME] in N/A" at bounding box center [243, 379] width 146 height 37
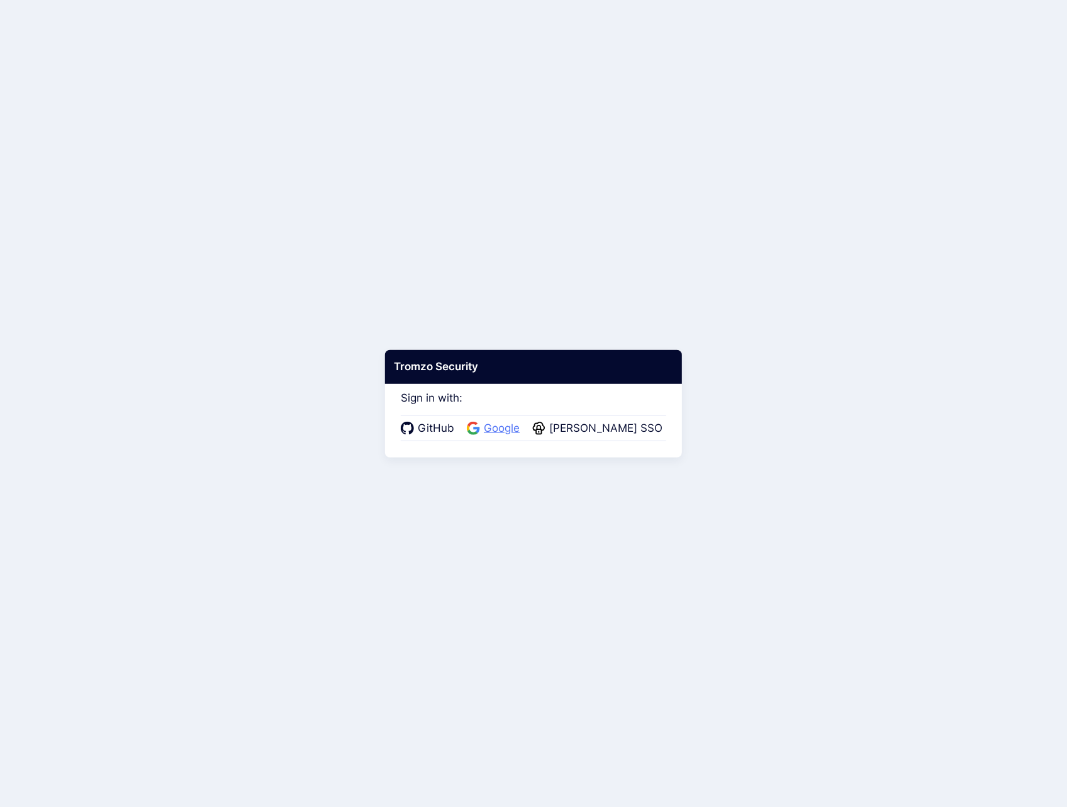
click at [520, 435] on span "Google" at bounding box center [501, 429] width 43 height 16
